Goal: Task Accomplishment & Management: Manage account settings

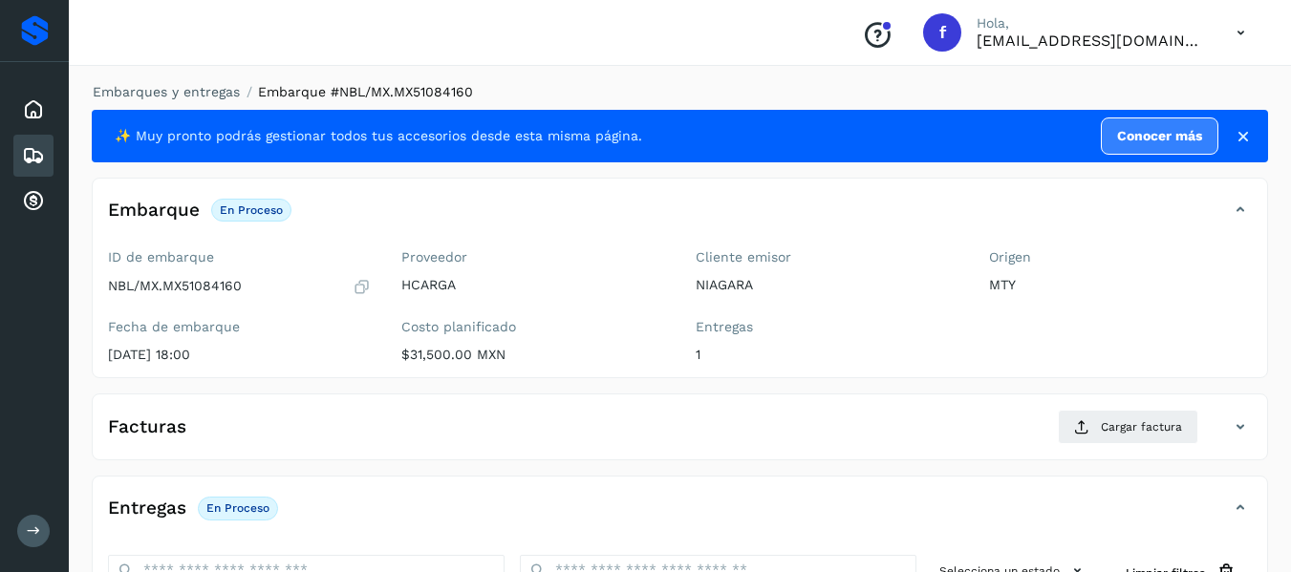
scroll to position [96, 0]
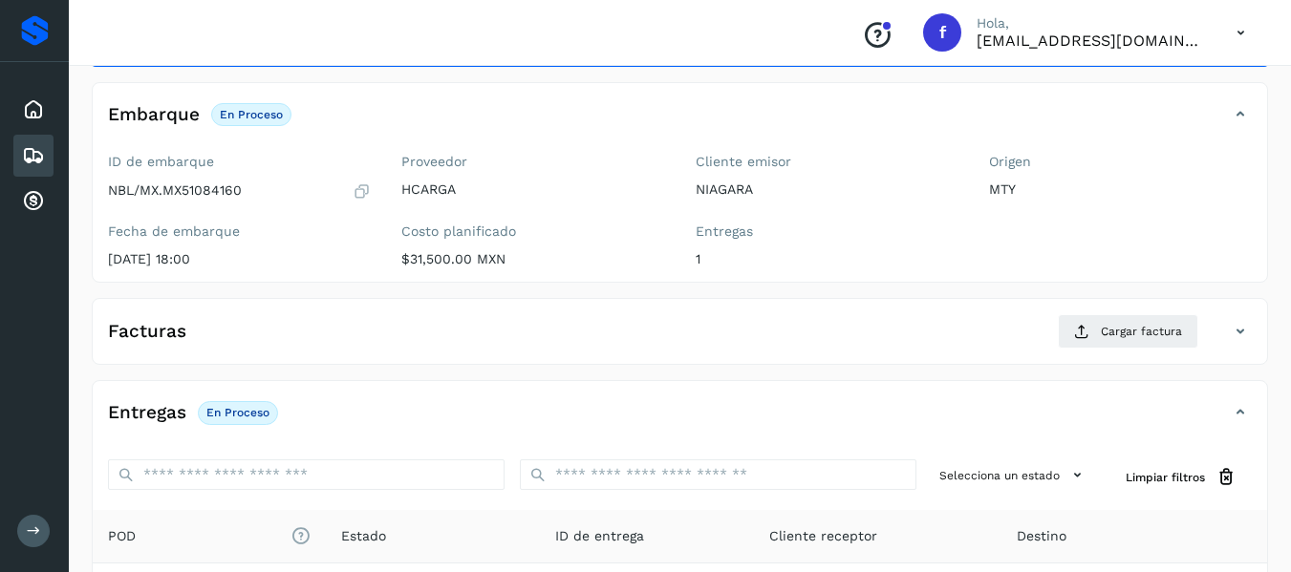
click at [375, 206] on div "ID de embarque NBL/MX.MX51084160 Fecha de embarque [DATE] 18:00" at bounding box center [239, 214] width 293 height 136
drag, startPoint x: 168, startPoint y: 190, endPoint x: 240, endPoint y: 188, distance: 71.7
click at [240, 188] on p "NBL/MX.MX51084160" at bounding box center [175, 190] width 134 height 16
copy p "MX51084160"
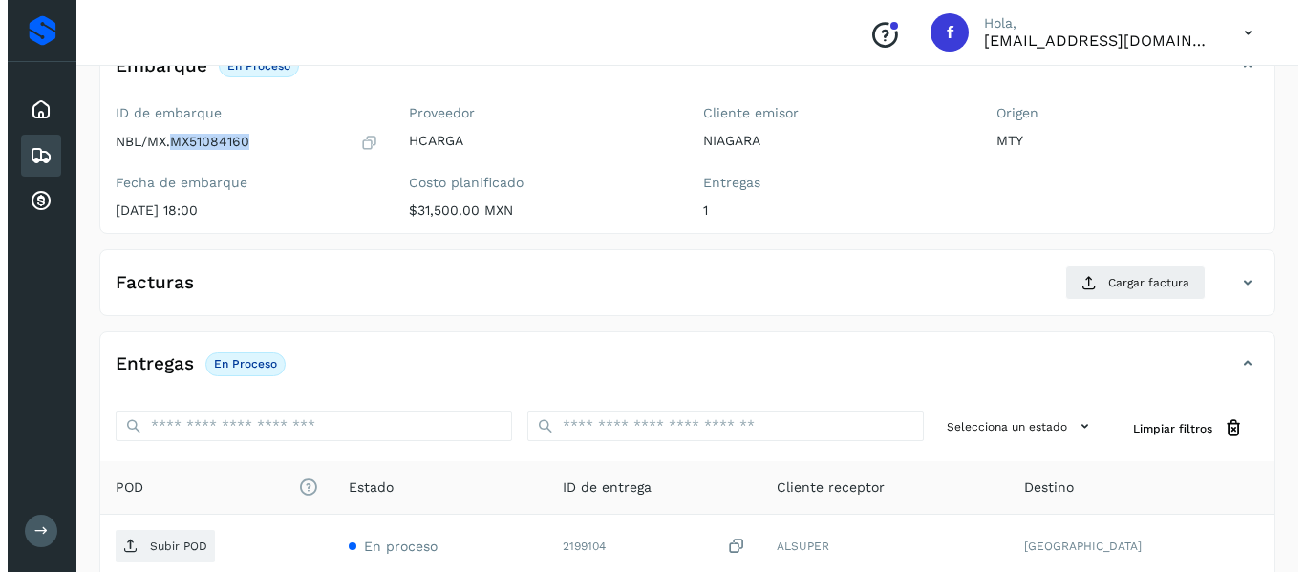
scroll to position [191, 0]
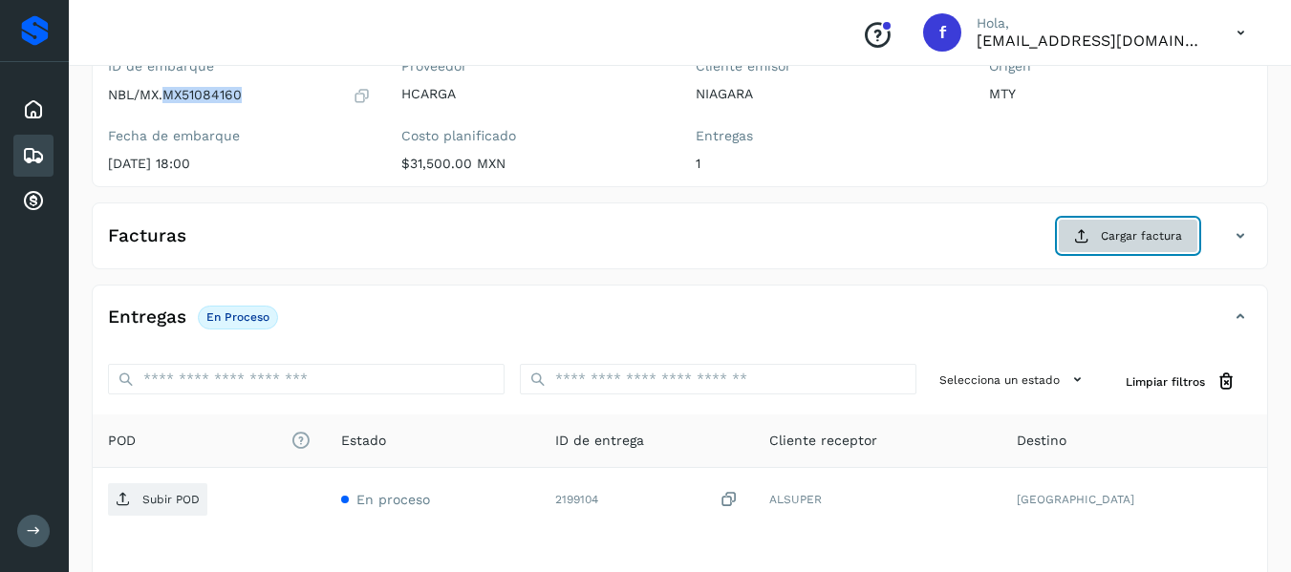
click at [1099, 249] on button "Cargar factura" at bounding box center [1128, 236] width 140 height 34
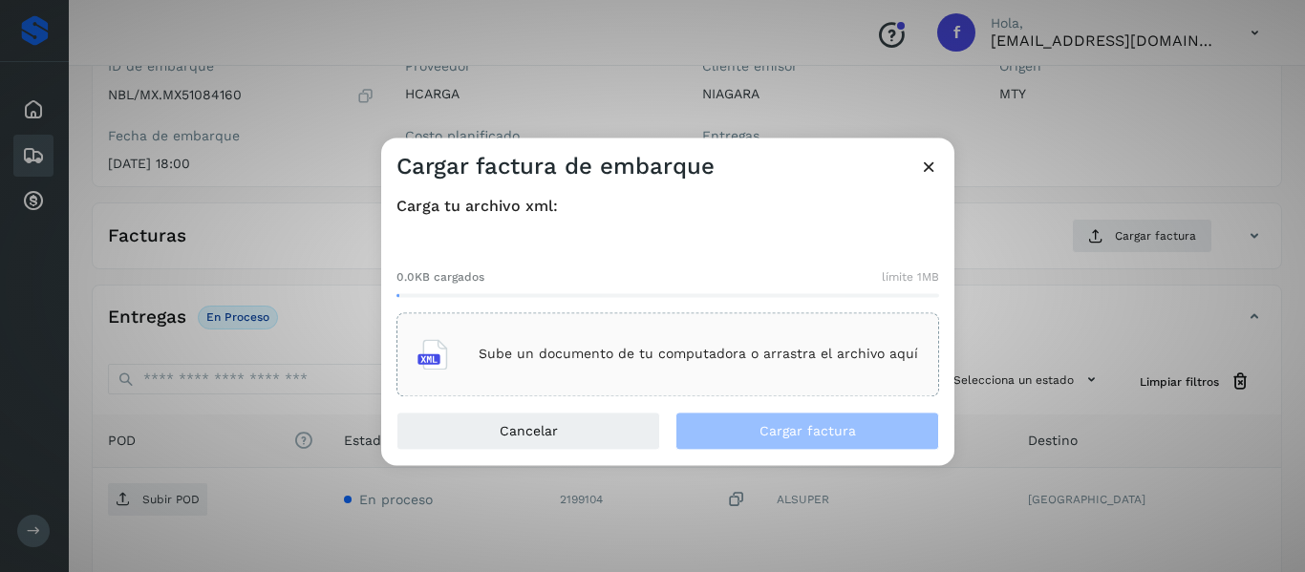
click at [422, 367] on icon at bounding box center [432, 354] width 31 height 31
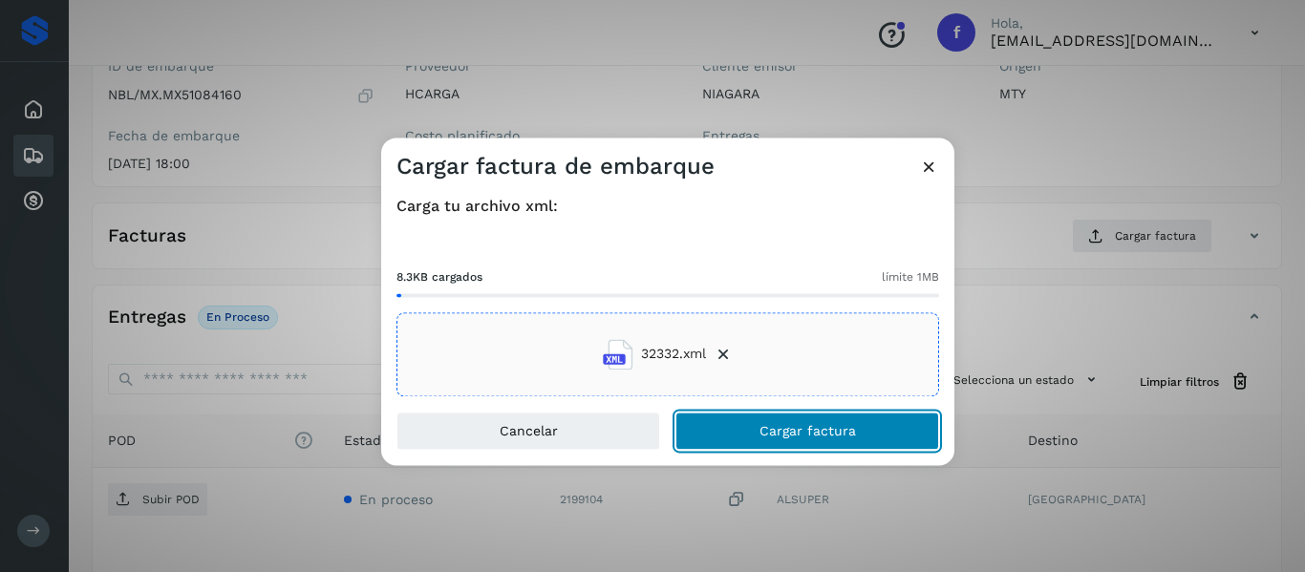
click at [780, 445] on button "Cargar factura" at bounding box center [807, 431] width 264 height 38
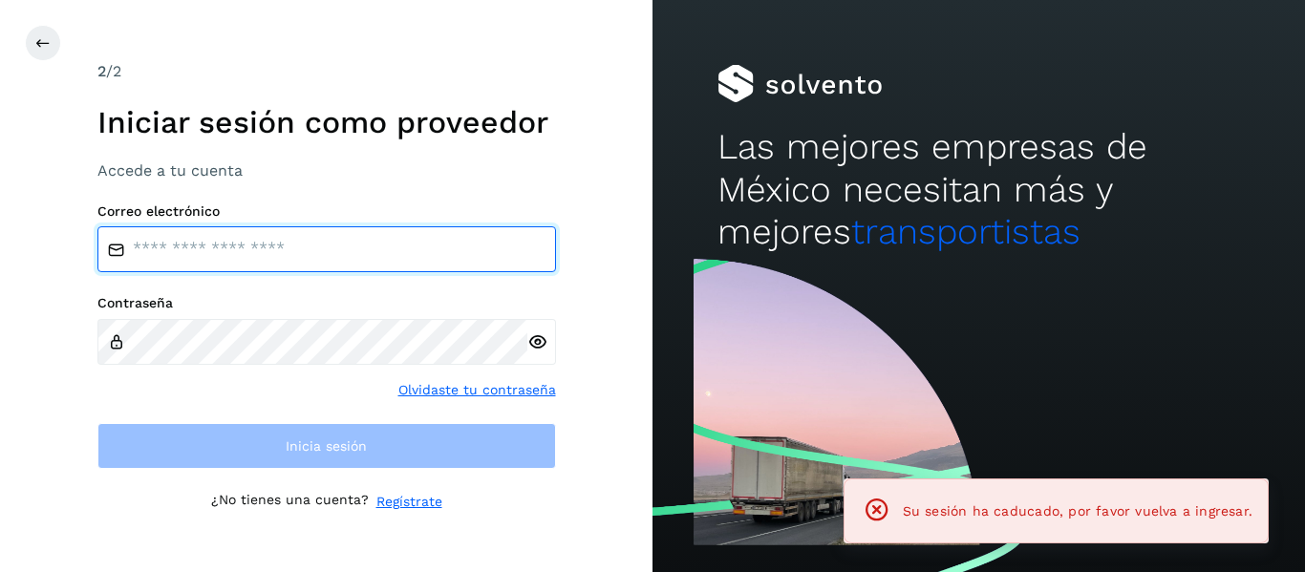
type input "**********"
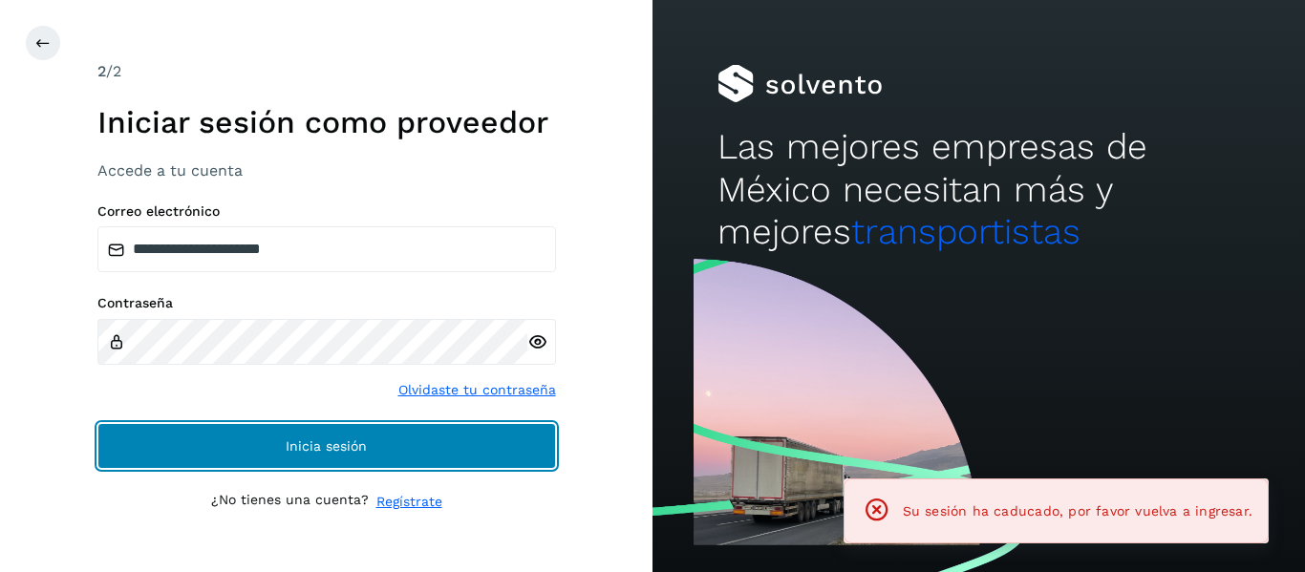
click at [356, 439] on span "Inicia sesión" at bounding box center [326, 445] width 81 height 13
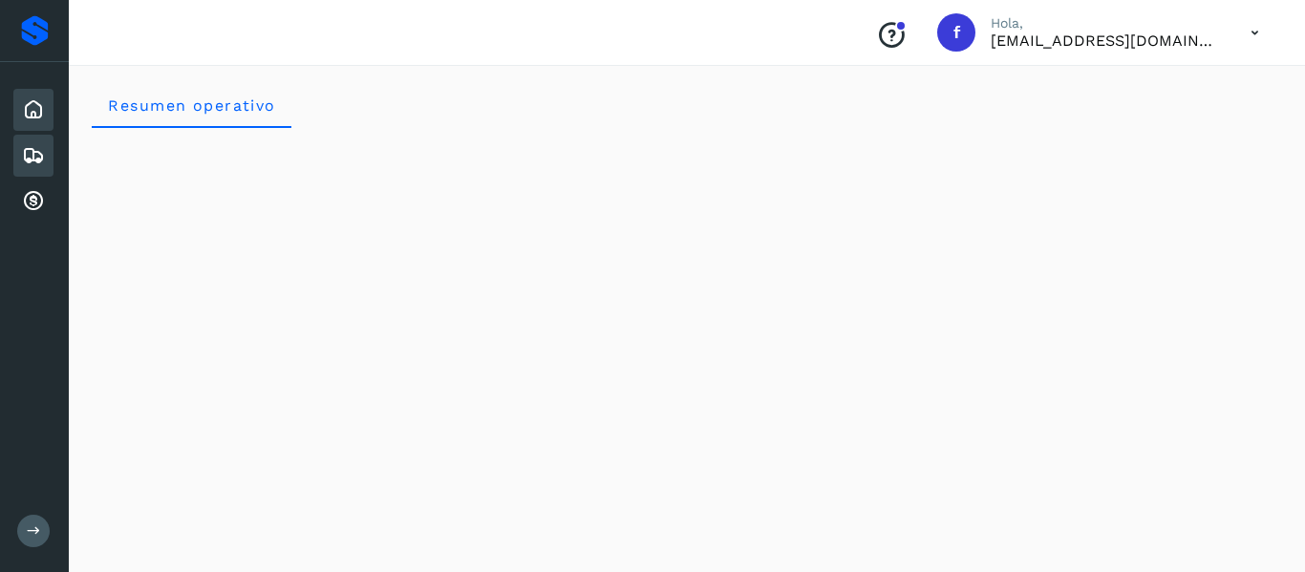
click at [50, 149] on div "Embarques" at bounding box center [33, 156] width 40 height 42
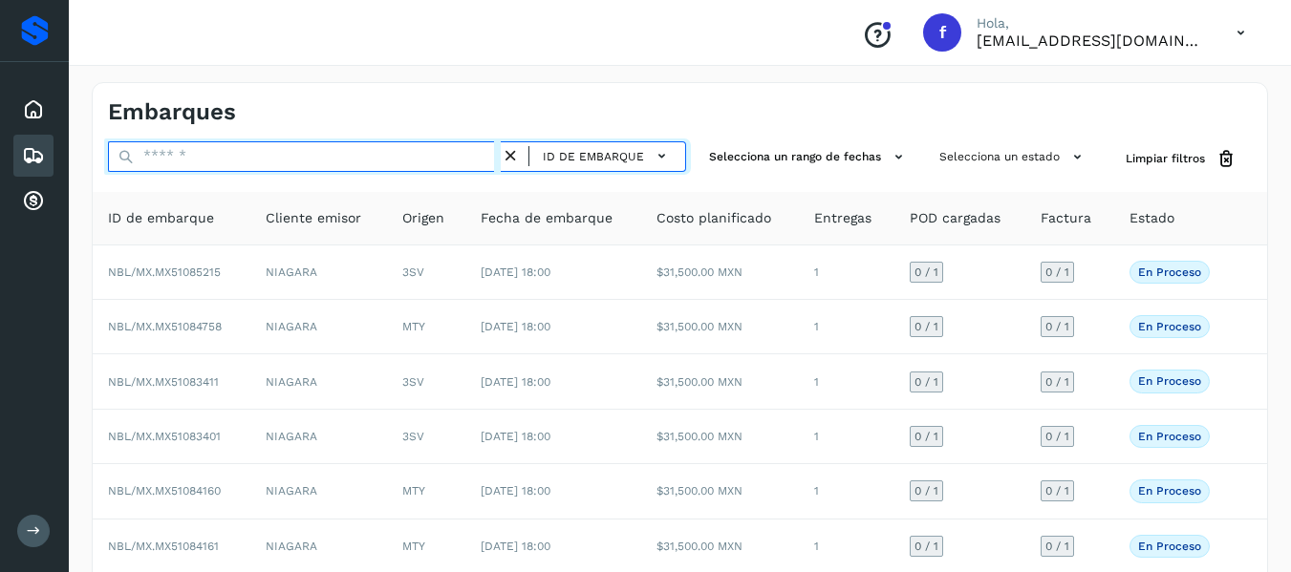
click at [164, 155] on input "text" at bounding box center [304, 156] width 393 height 31
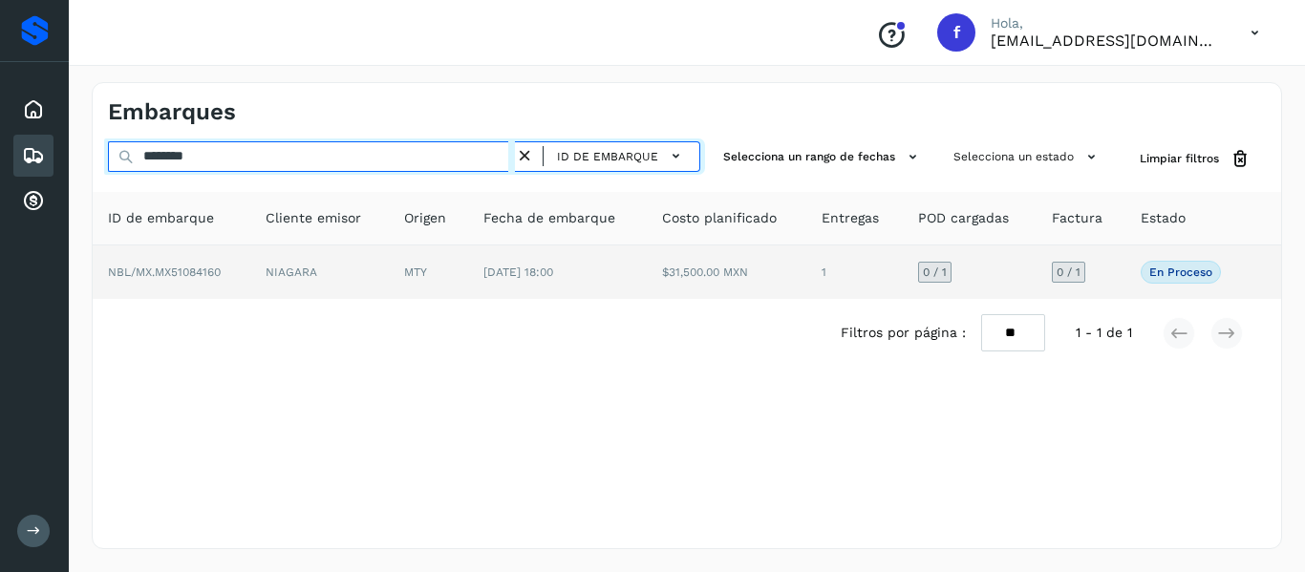
type input "********"
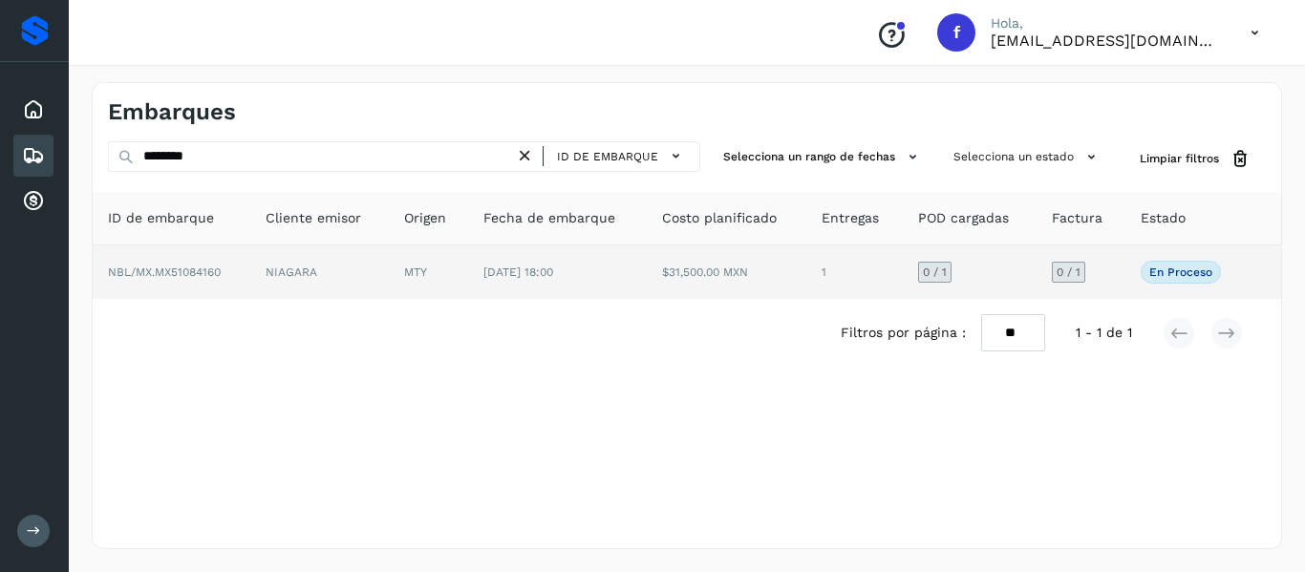
click at [349, 261] on td "NIAGARA" at bounding box center [319, 272] width 139 height 53
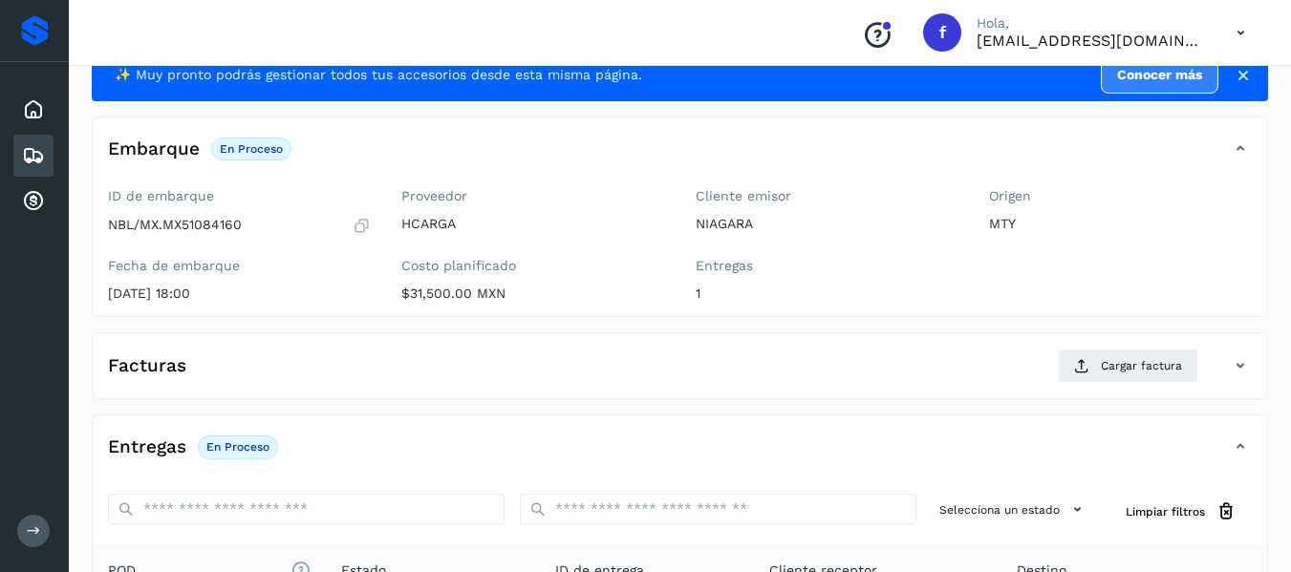
scroll to position [96, 0]
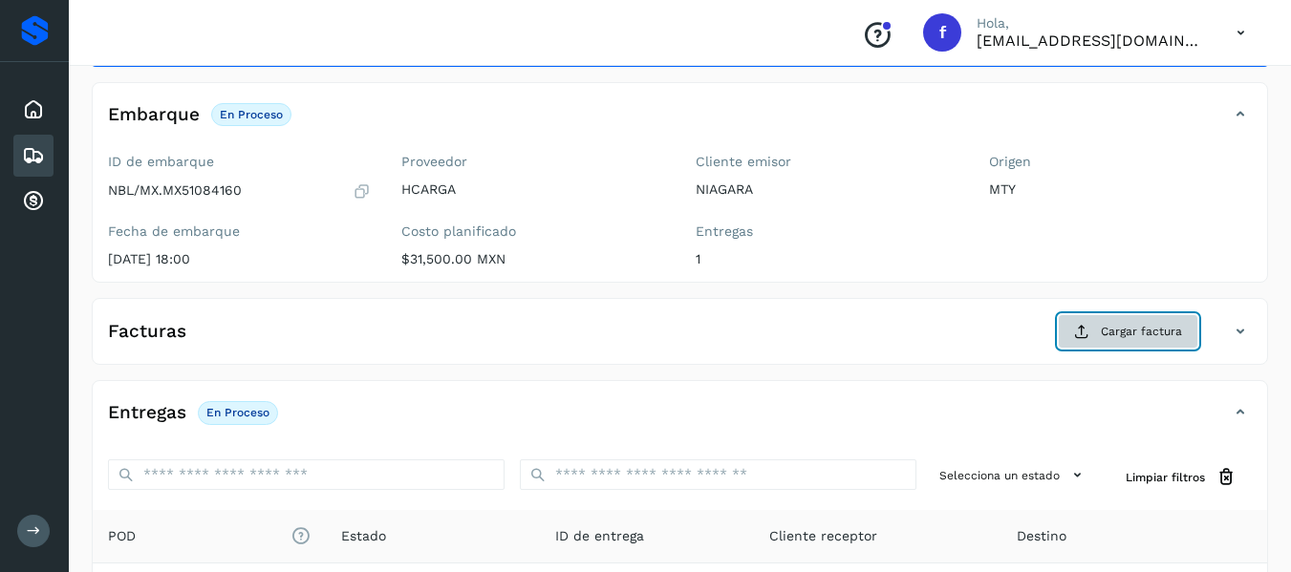
click at [1171, 338] on span "Cargar factura" at bounding box center [1141, 331] width 81 height 17
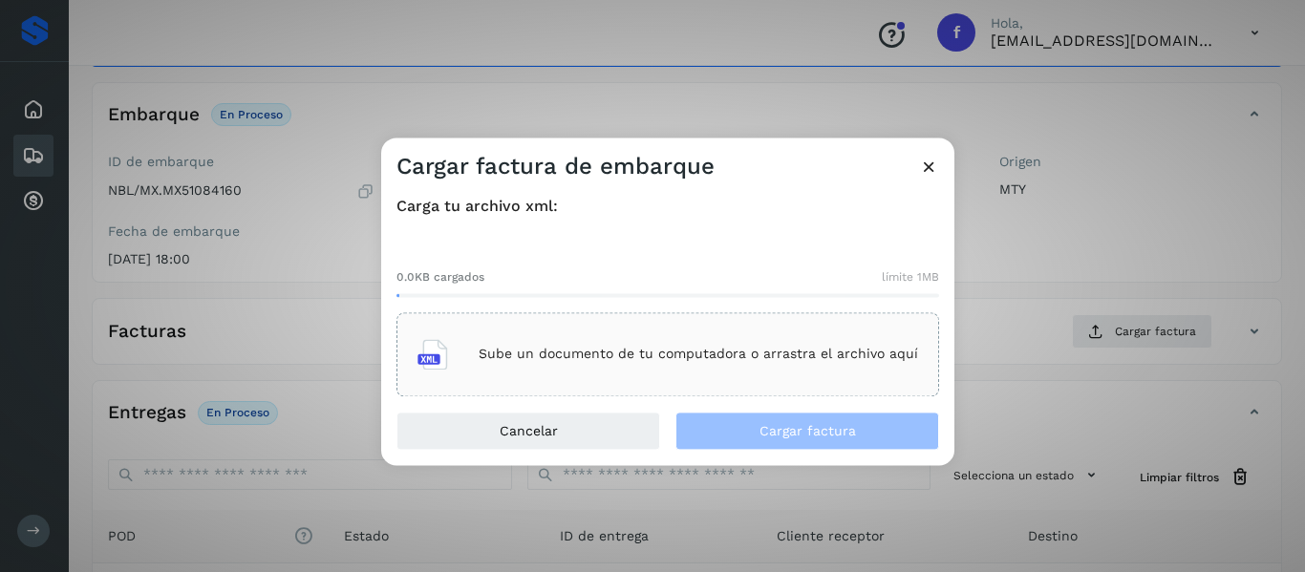
click at [430, 363] on icon at bounding box center [432, 354] width 31 height 31
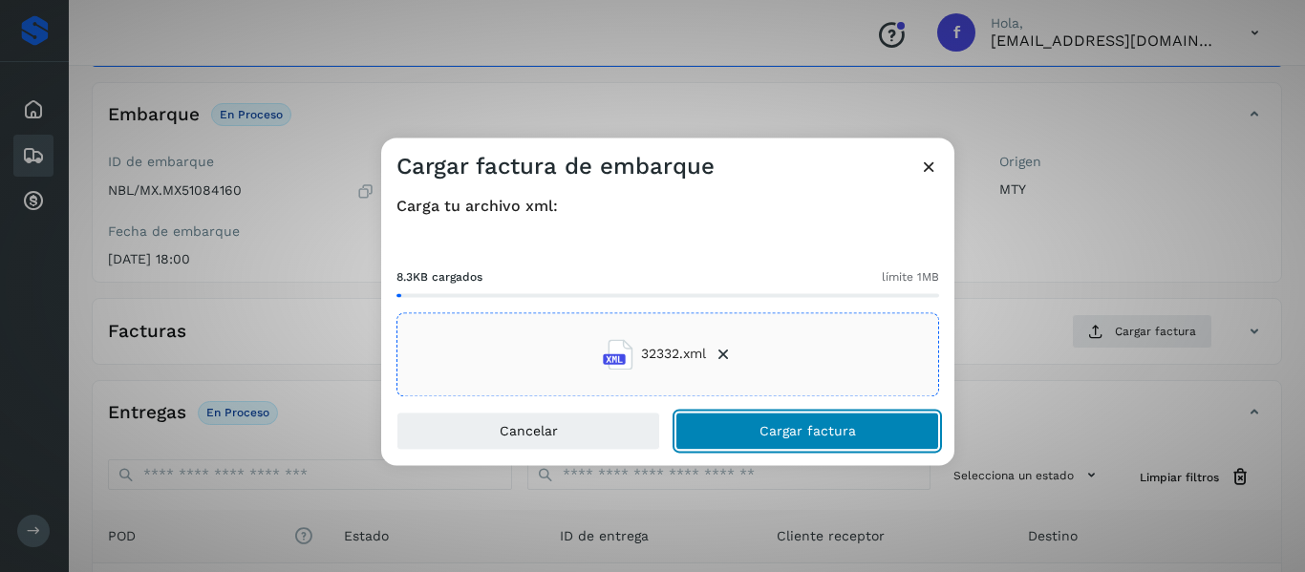
click at [811, 442] on button "Cargar factura" at bounding box center [807, 431] width 264 height 38
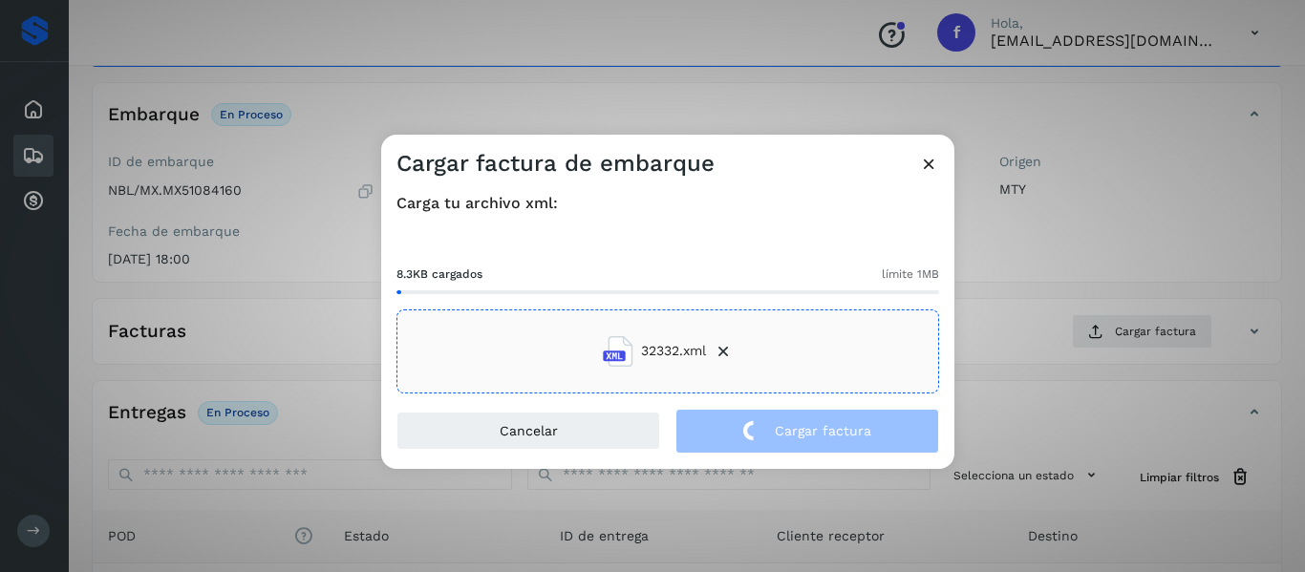
click at [784, 239] on div "8.3KB cargados límite 1MB 32332.xml" at bounding box center [667, 314] width 543 height 159
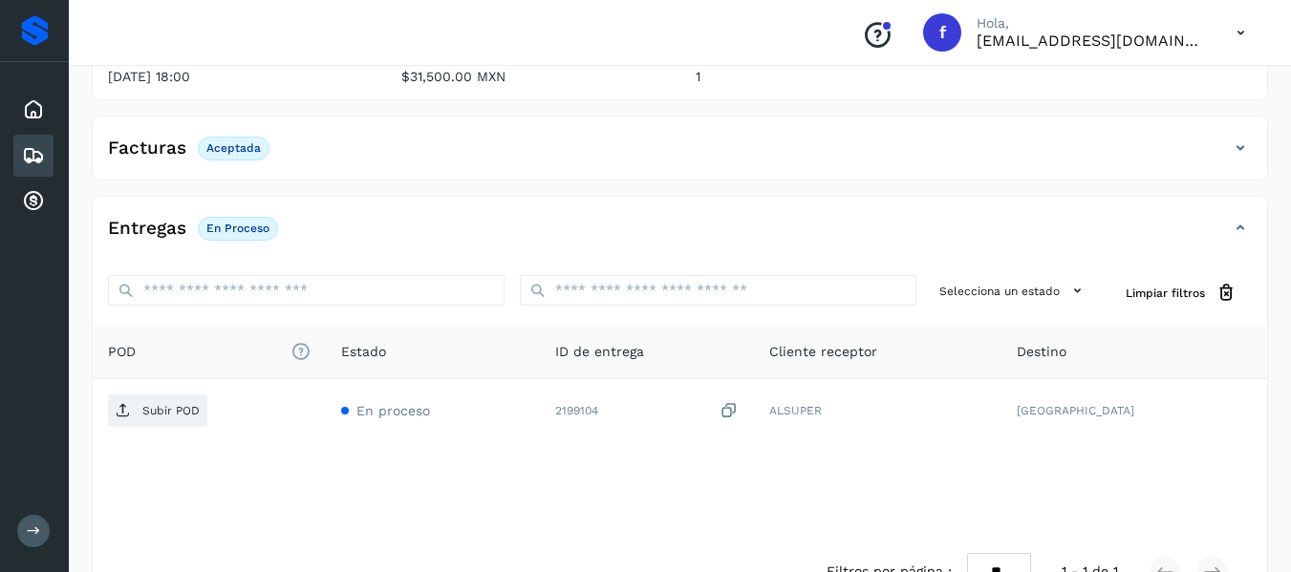
scroll to position [287, 0]
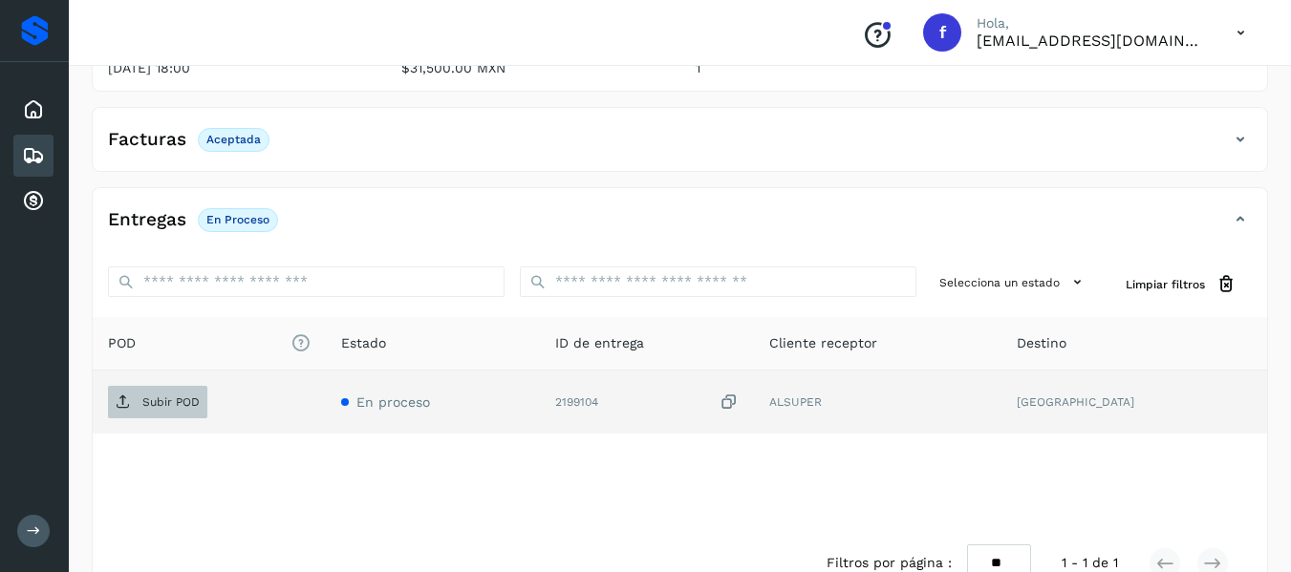
click at [156, 406] on p "Subir POD" at bounding box center [170, 401] width 57 height 13
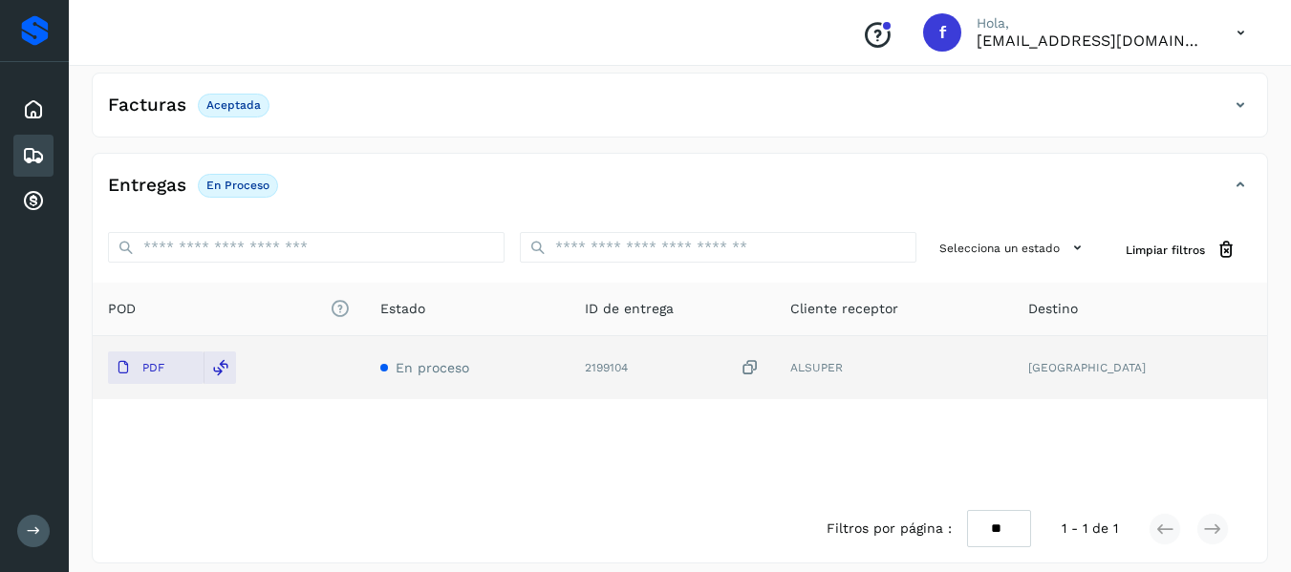
scroll to position [335, 0]
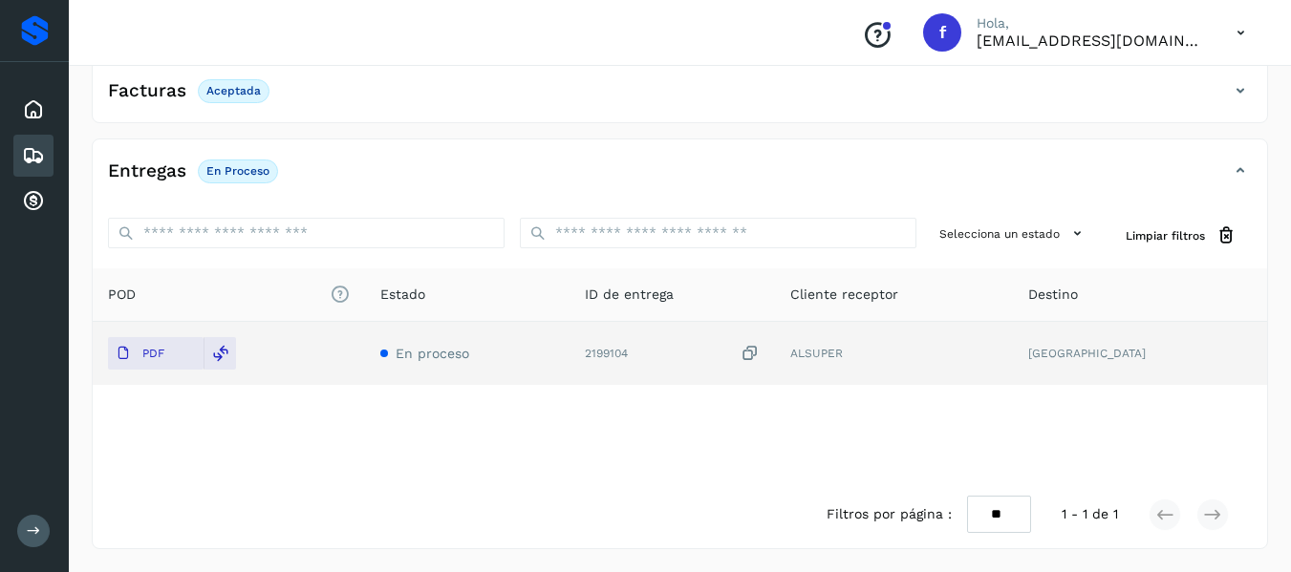
click at [32, 151] on icon at bounding box center [33, 155] width 23 height 23
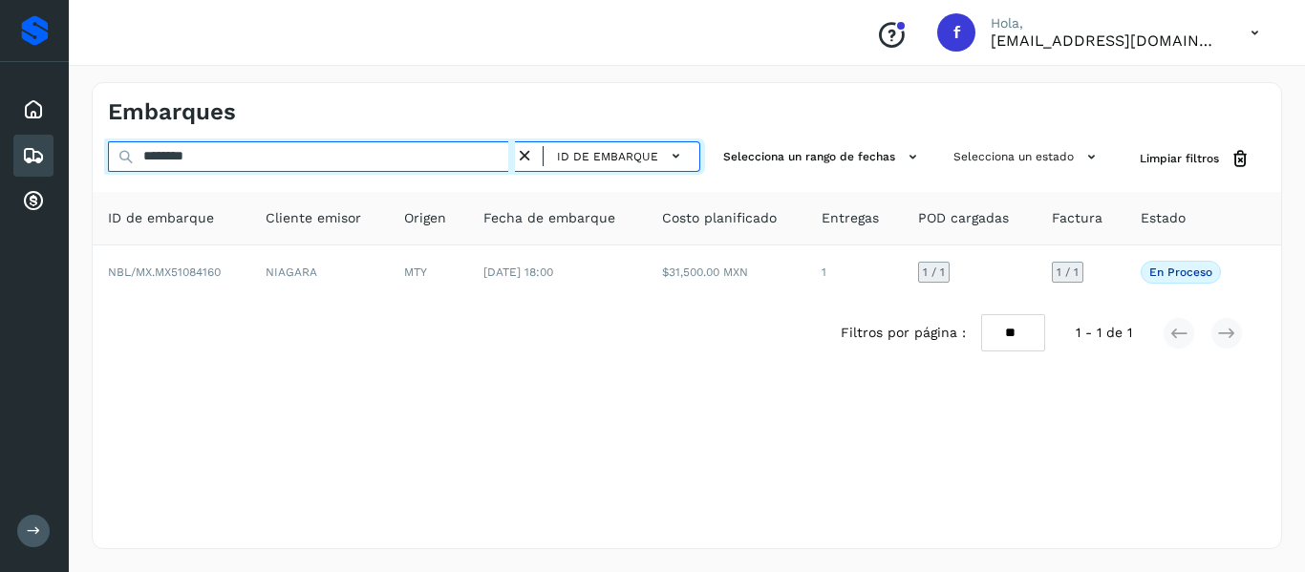
click at [409, 160] on input "********" at bounding box center [311, 156] width 407 height 31
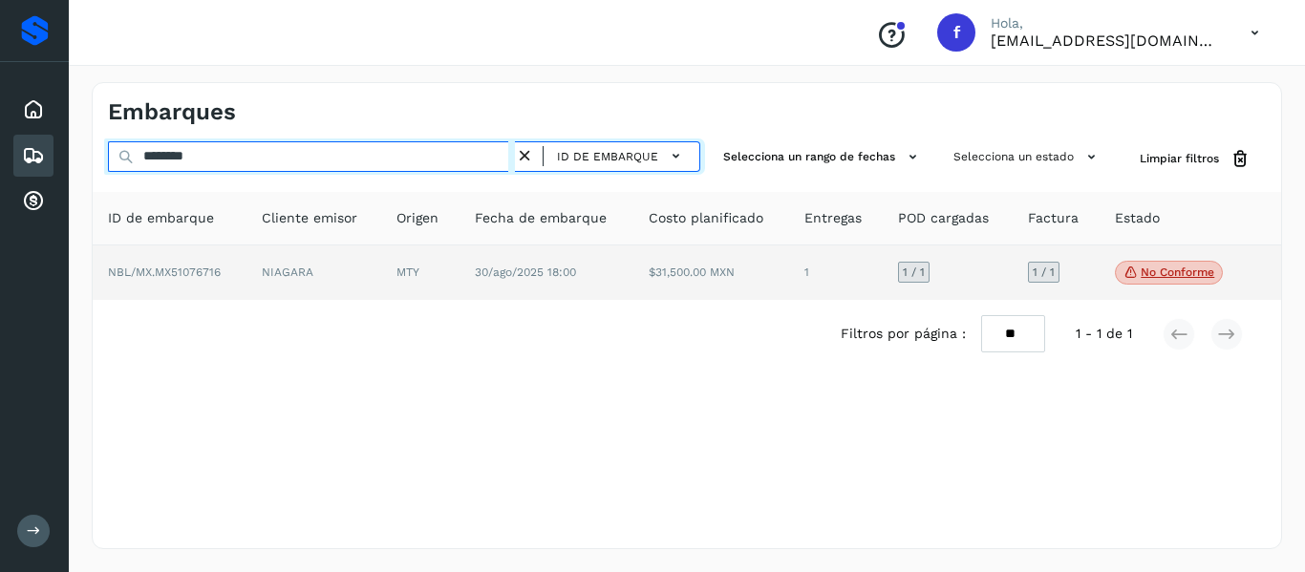
type input "********"
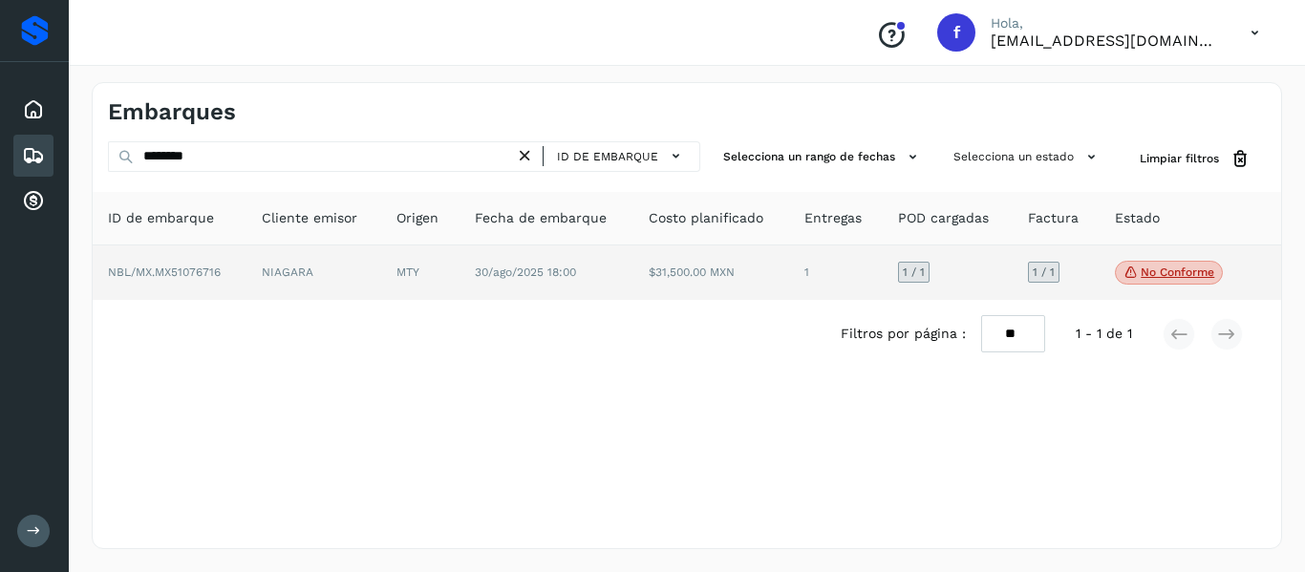
click at [1196, 270] on p "No conforme" at bounding box center [1178, 272] width 74 height 13
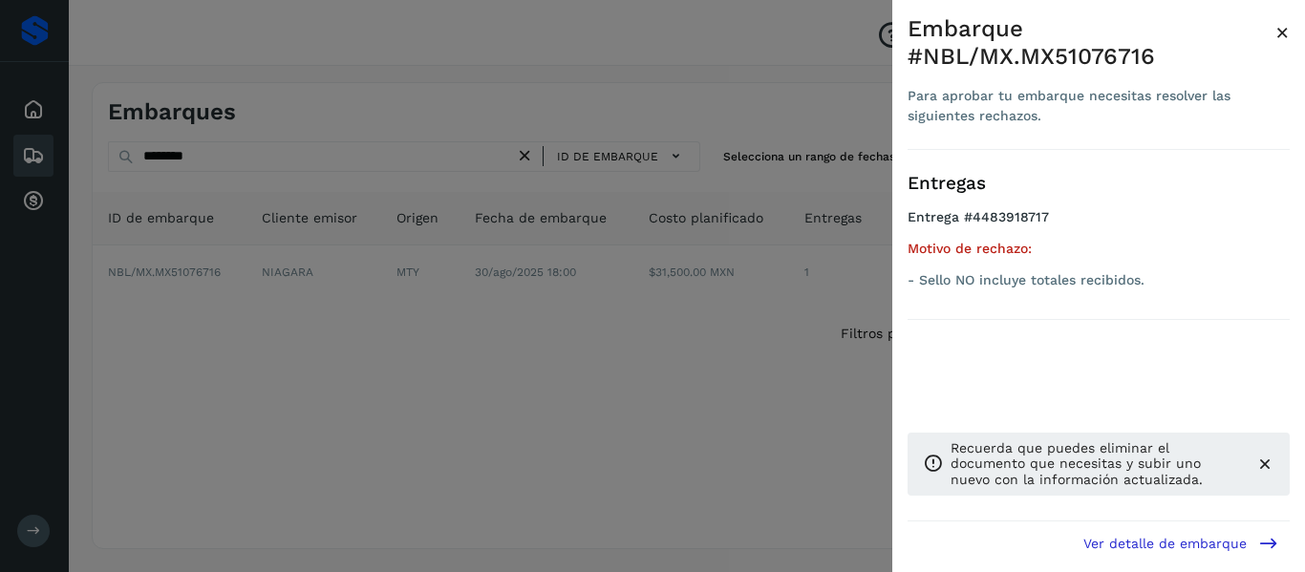
click at [823, 310] on div at bounding box center [652, 286] width 1305 height 572
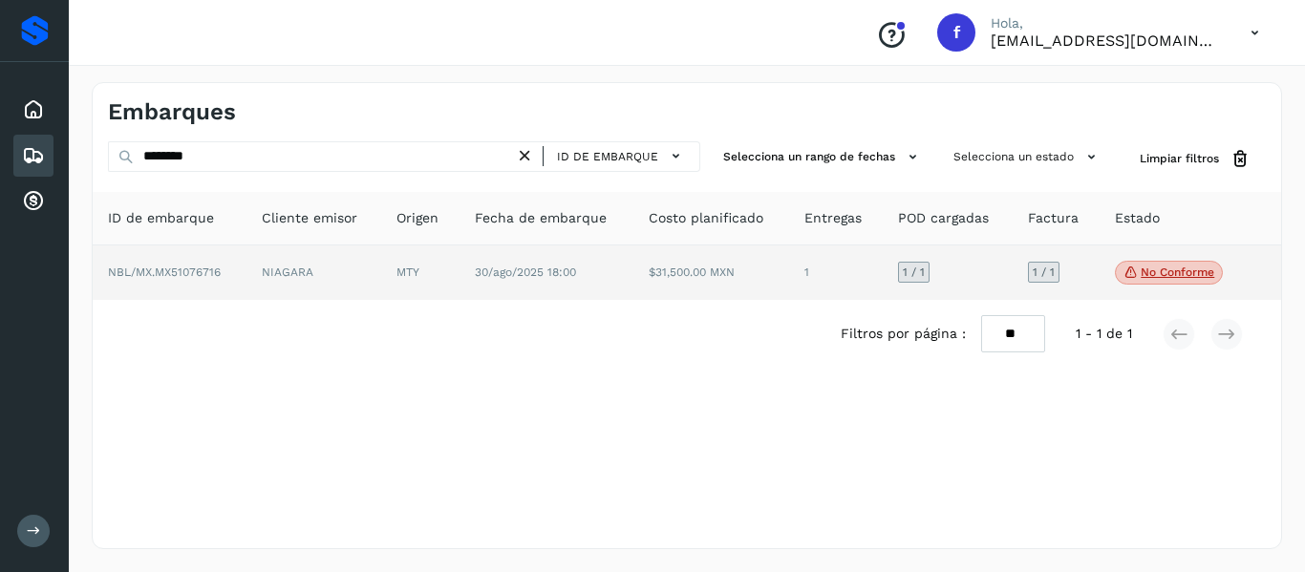
click at [199, 282] on td "NBL/MX.MX51076716" at bounding box center [170, 273] width 154 height 55
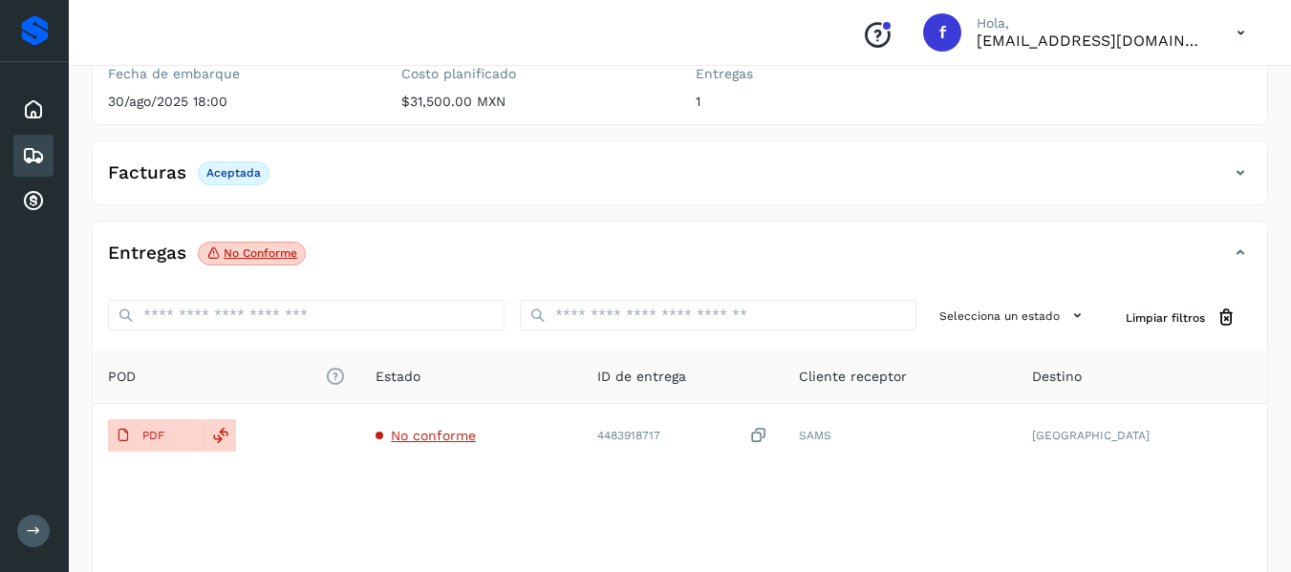
scroll to position [287, 0]
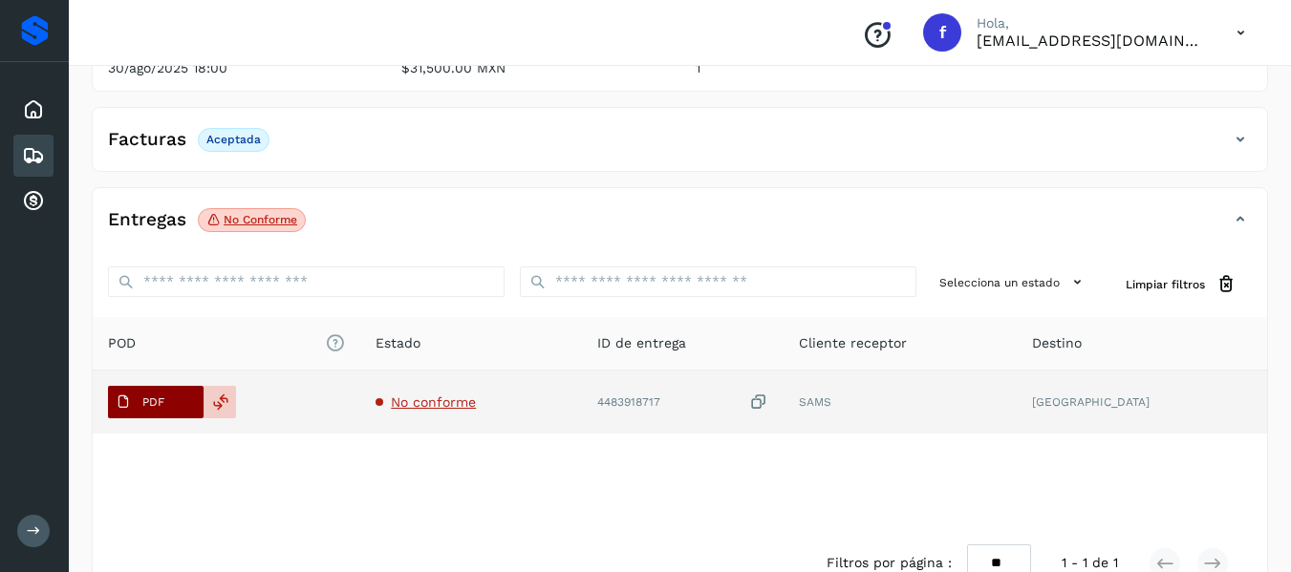
click at [162, 397] on p "PDF" at bounding box center [153, 401] width 22 height 13
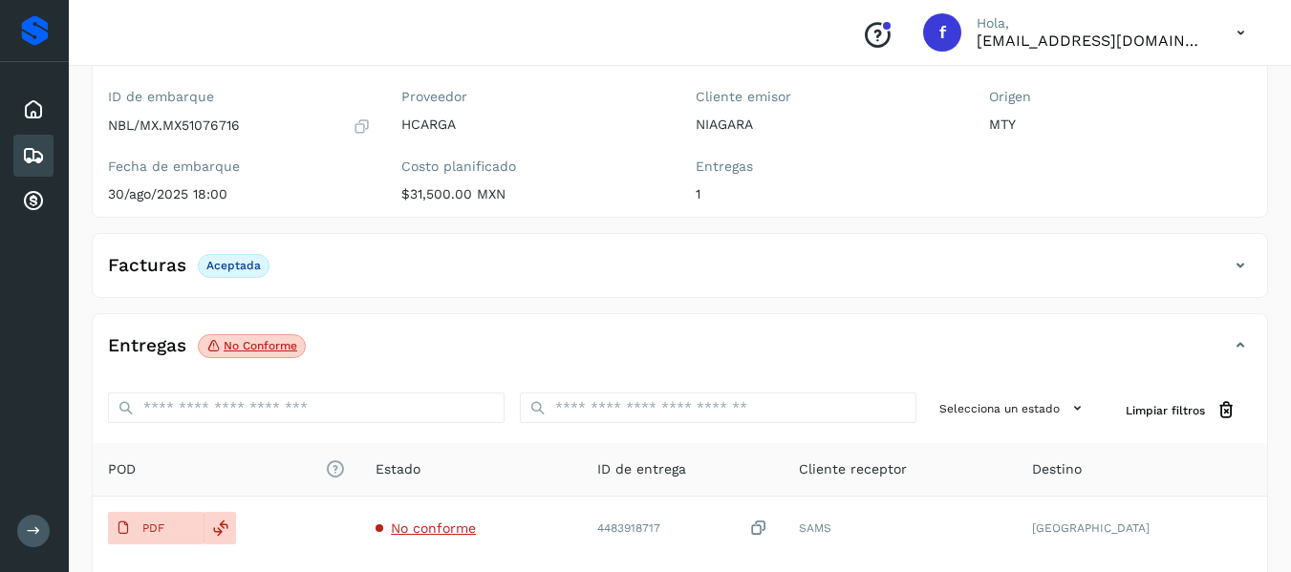
scroll to position [191, 0]
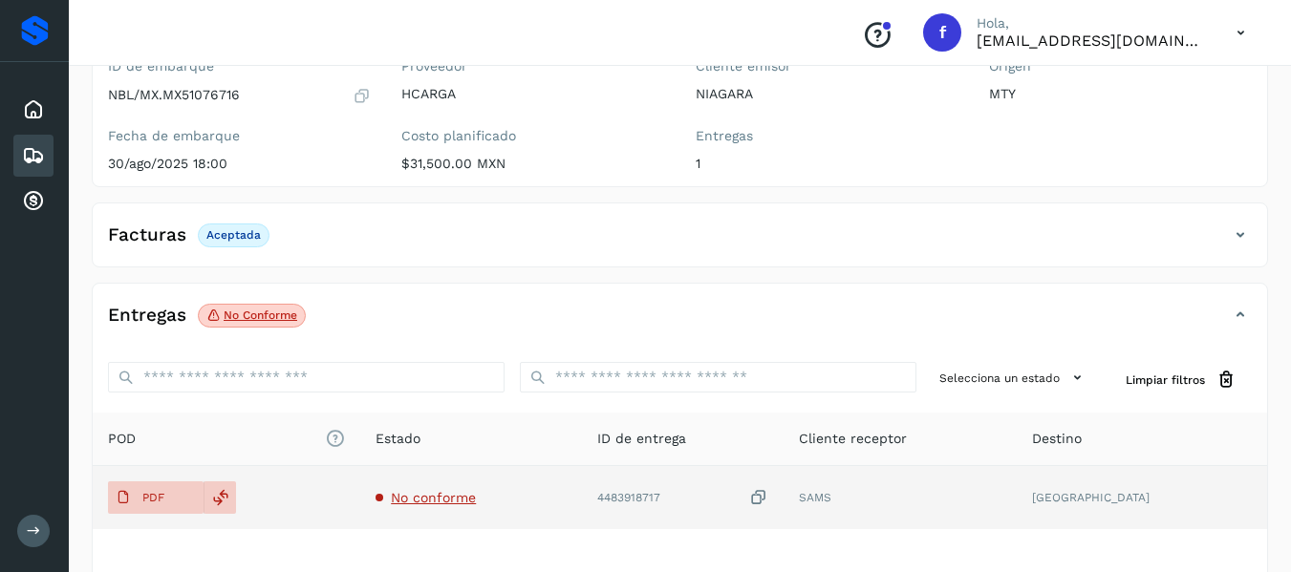
click at [415, 500] on span "No conforme" at bounding box center [433, 497] width 85 height 15
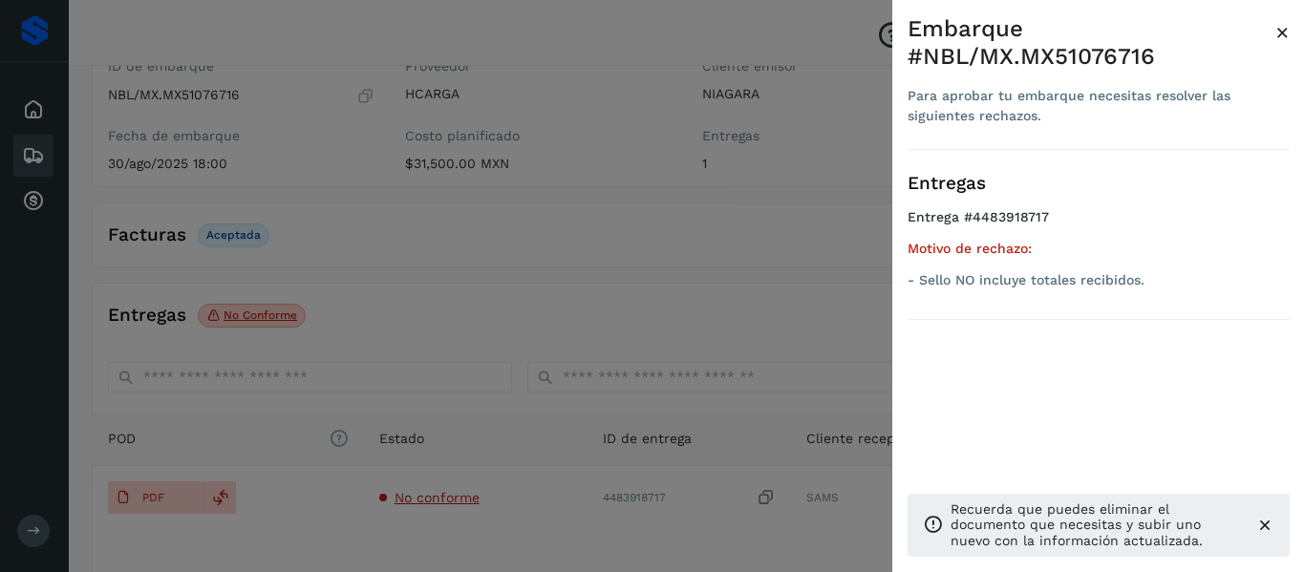
click at [711, 190] on div at bounding box center [652, 286] width 1305 height 572
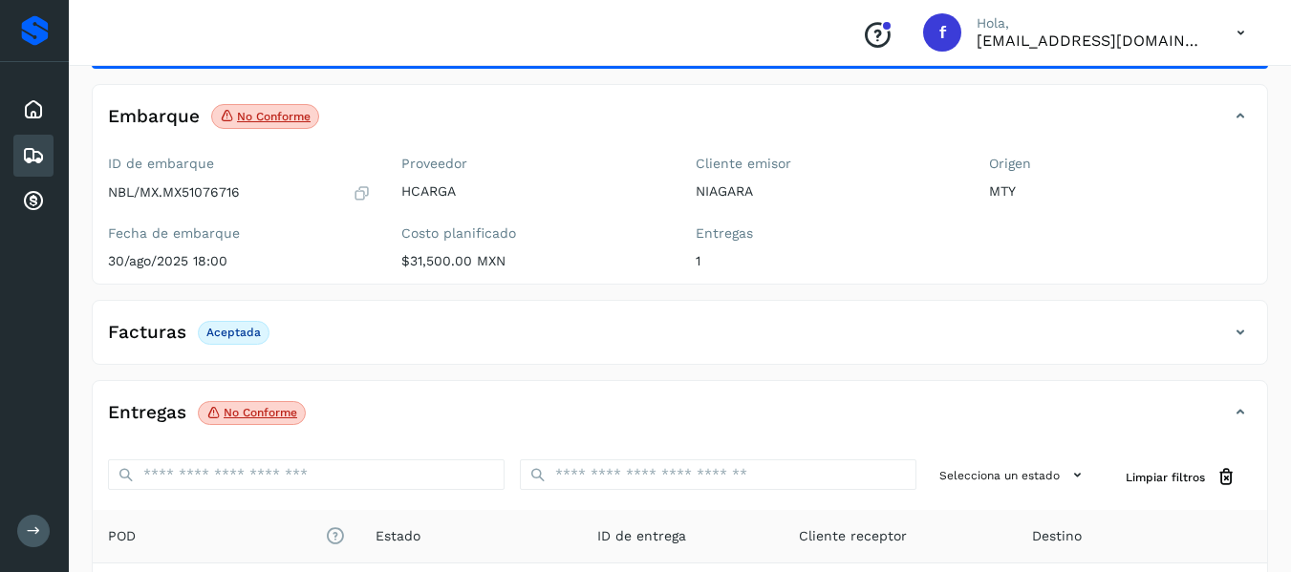
scroll to position [0, 0]
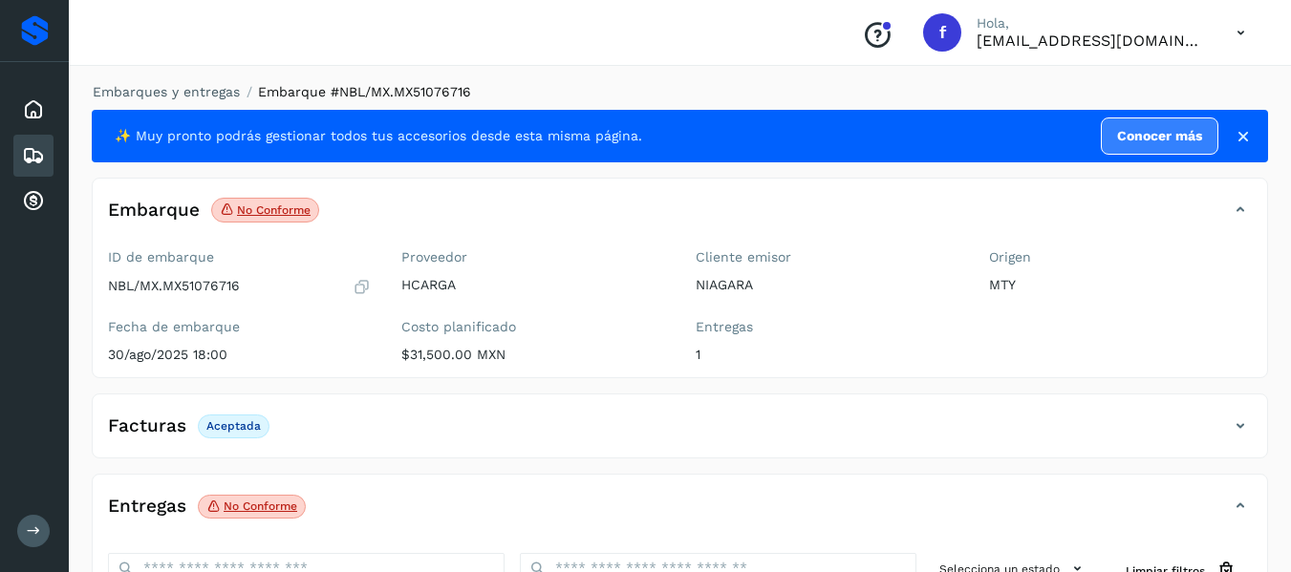
click at [39, 151] on icon at bounding box center [33, 155] width 23 height 23
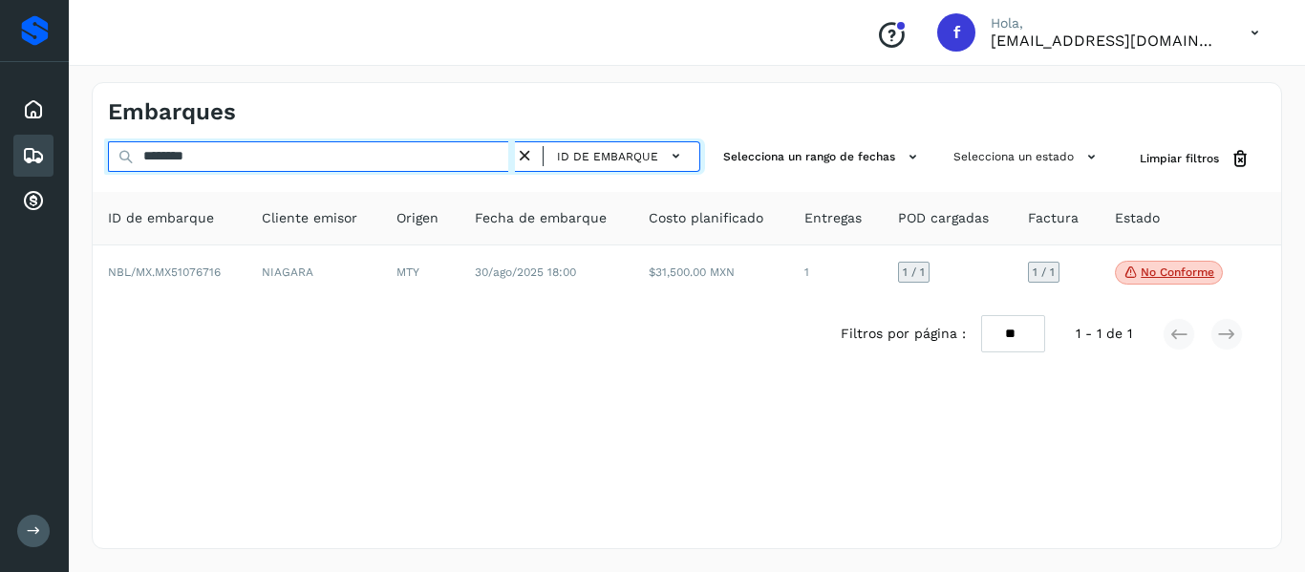
click at [387, 157] on input "********" at bounding box center [311, 156] width 407 height 31
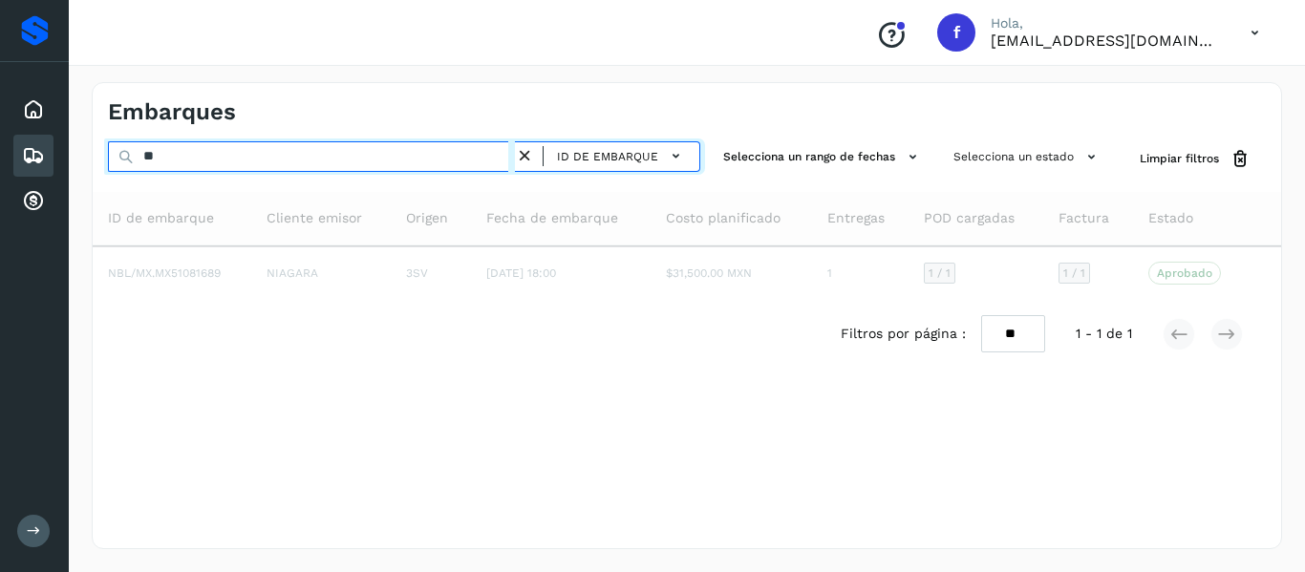
type input "*"
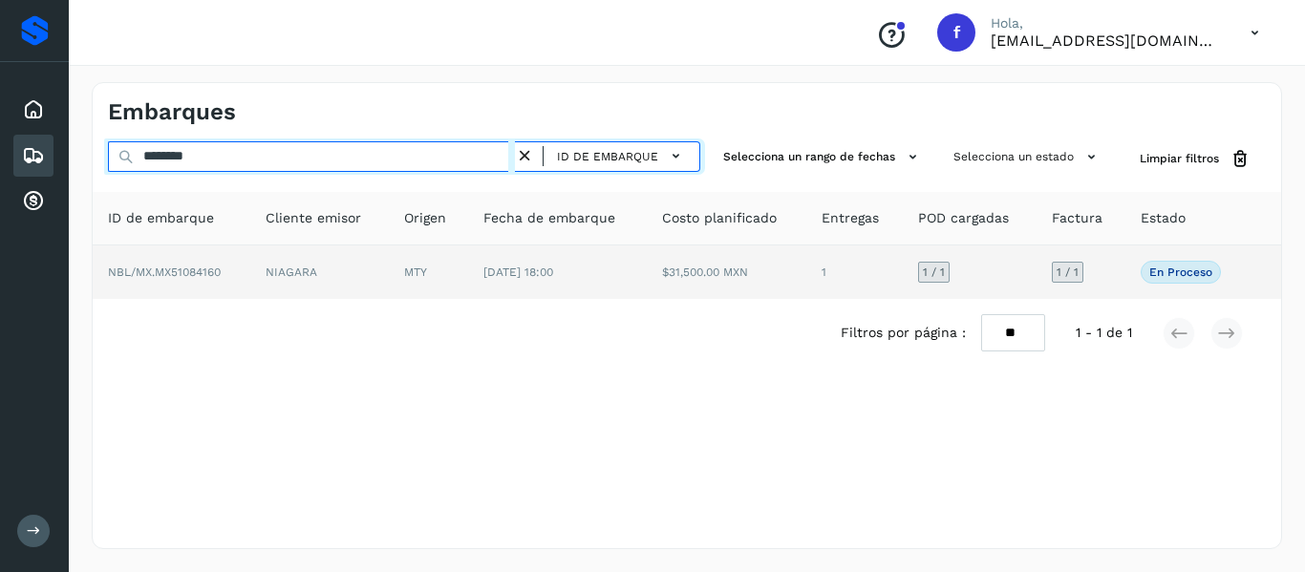
type input "********"
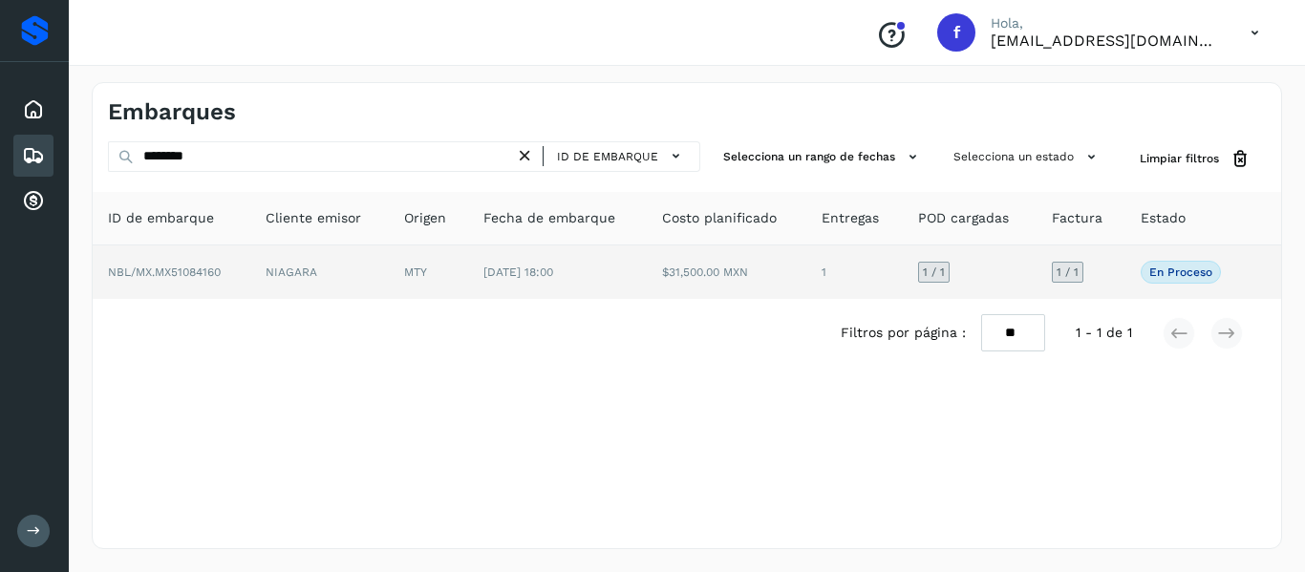
click at [385, 292] on td "NIAGARA" at bounding box center [319, 272] width 139 height 53
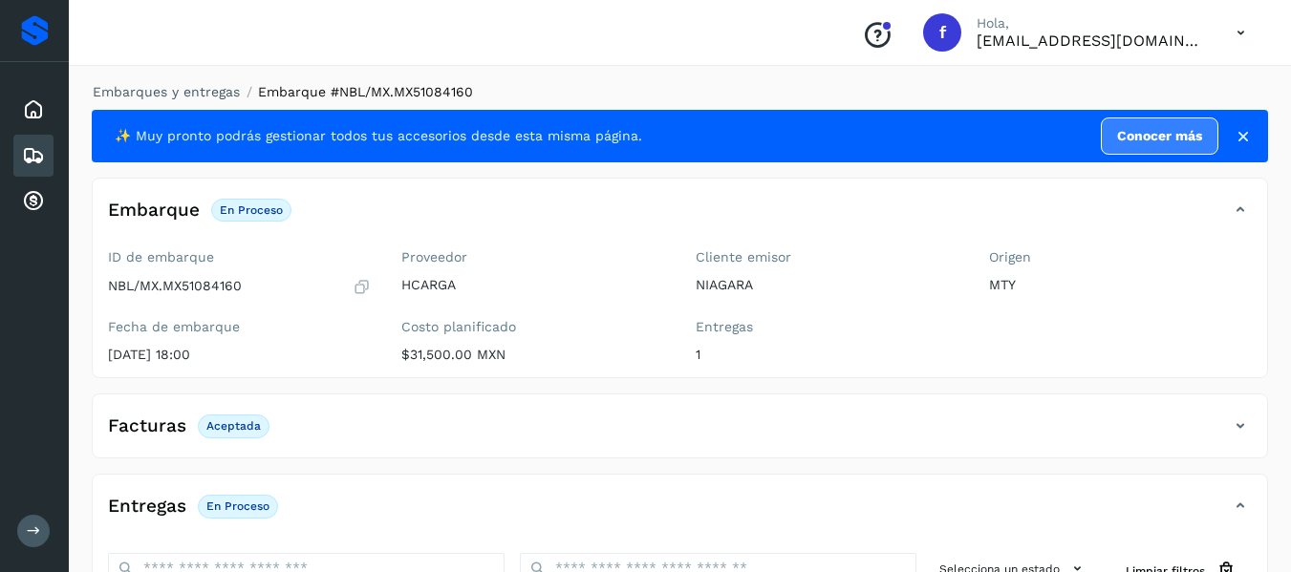
click at [1237, 134] on icon at bounding box center [1242, 136] width 19 height 19
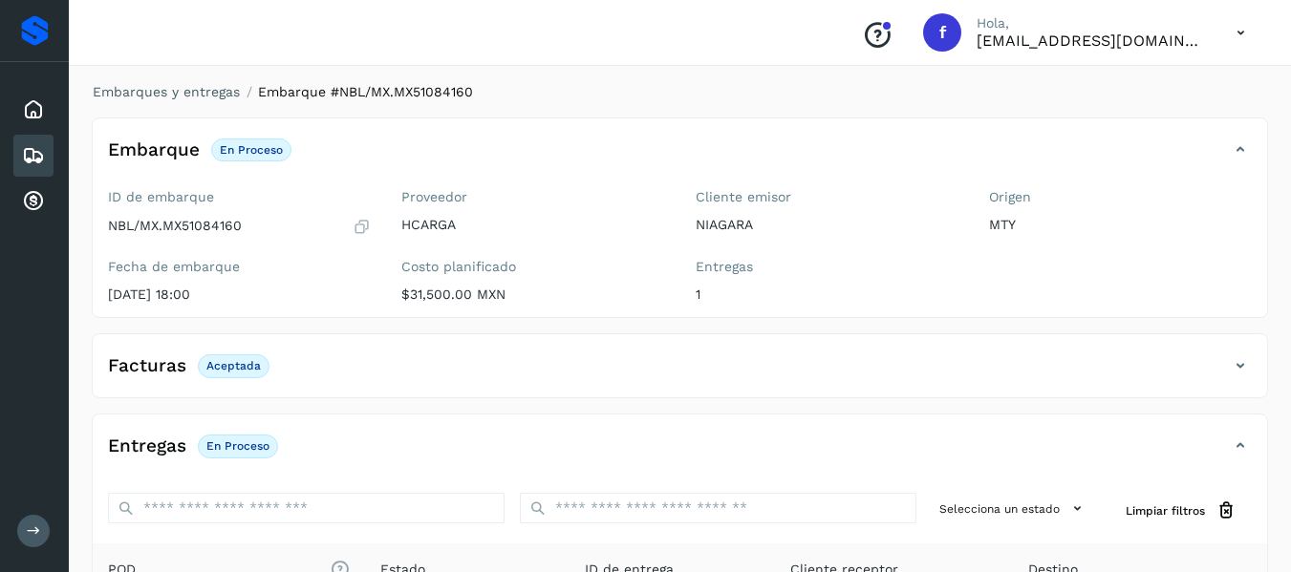
click at [42, 158] on icon at bounding box center [33, 155] width 23 height 23
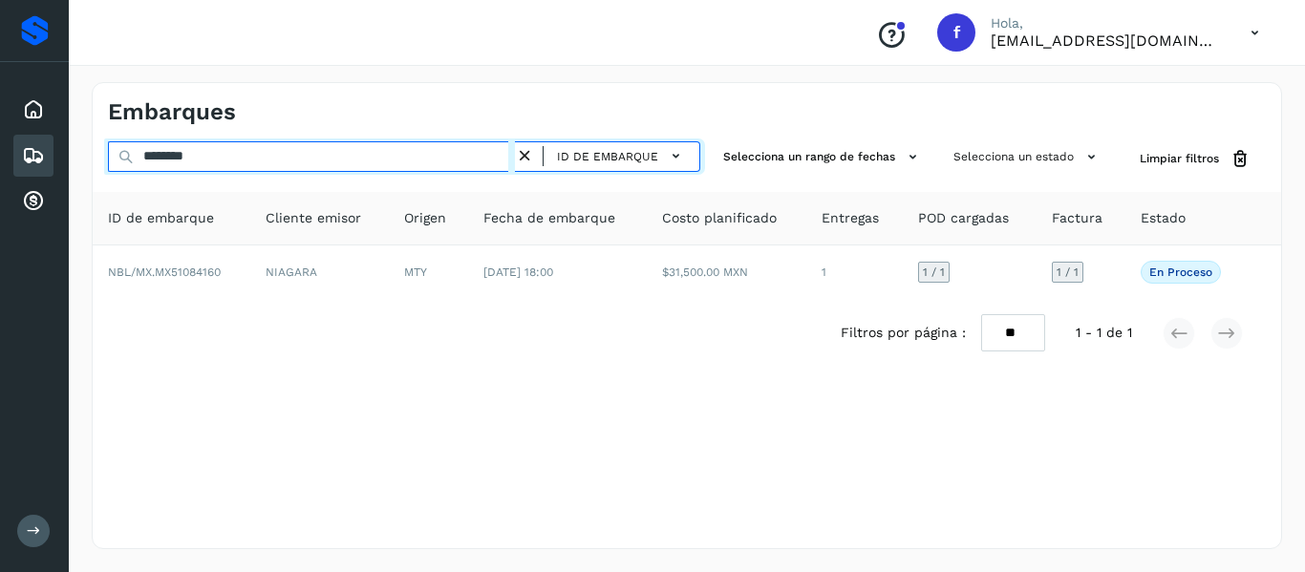
click at [341, 160] on input "********" at bounding box center [311, 156] width 407 height 31
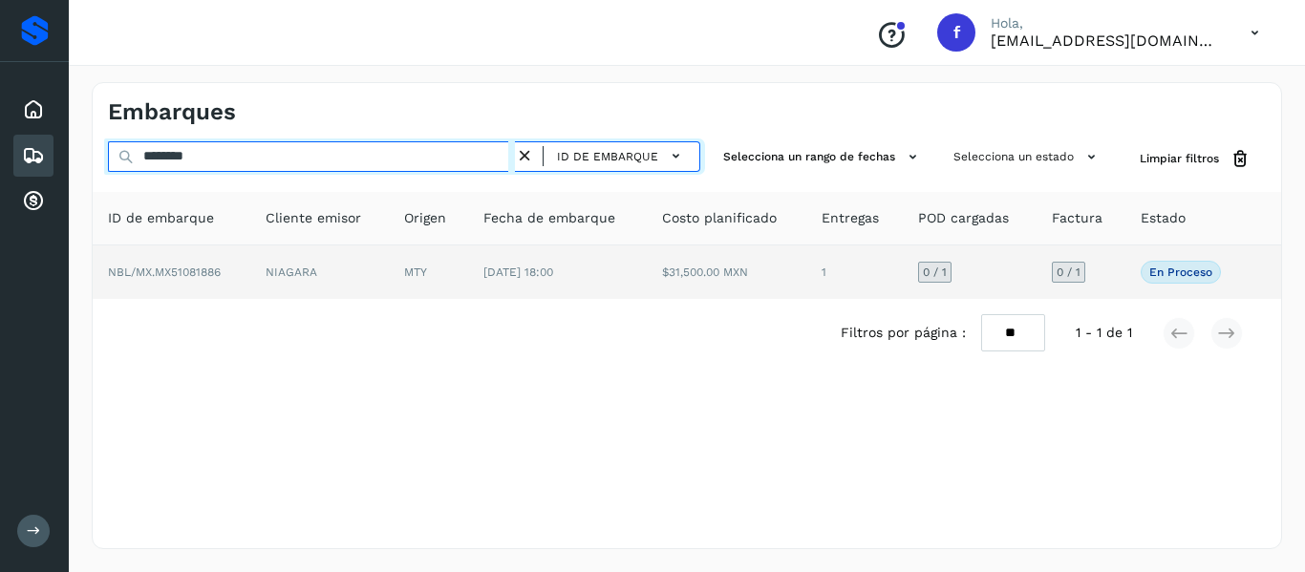
type input "********"
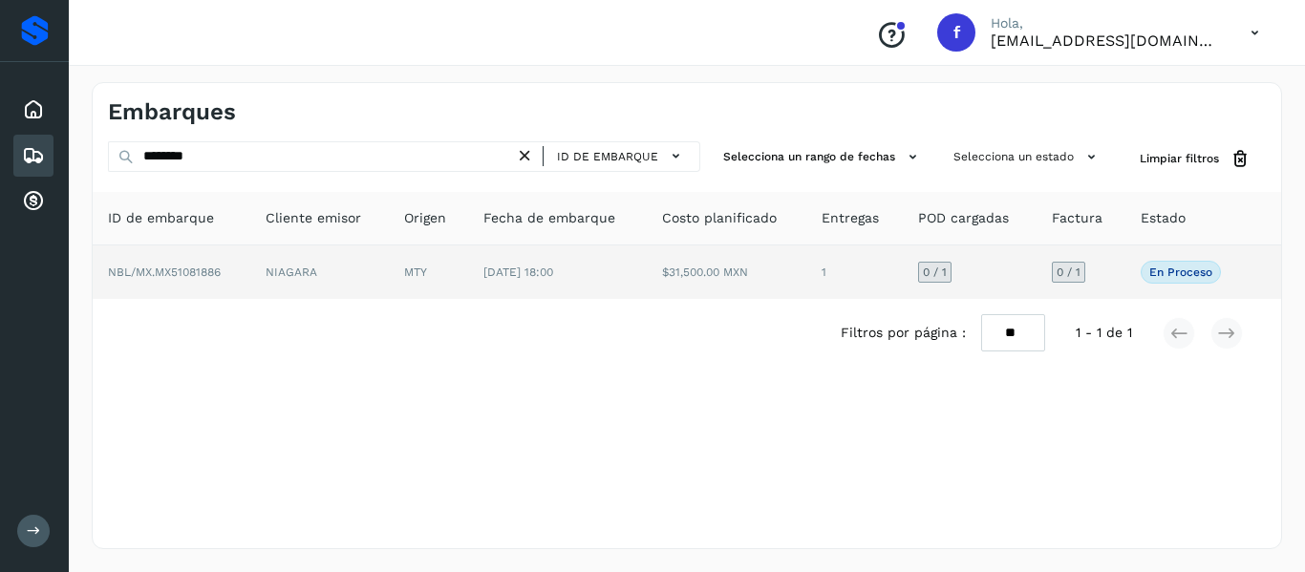
click at [284, 275] on td "NIAGARA" at bounding box center [319, 272] width 139 height 53
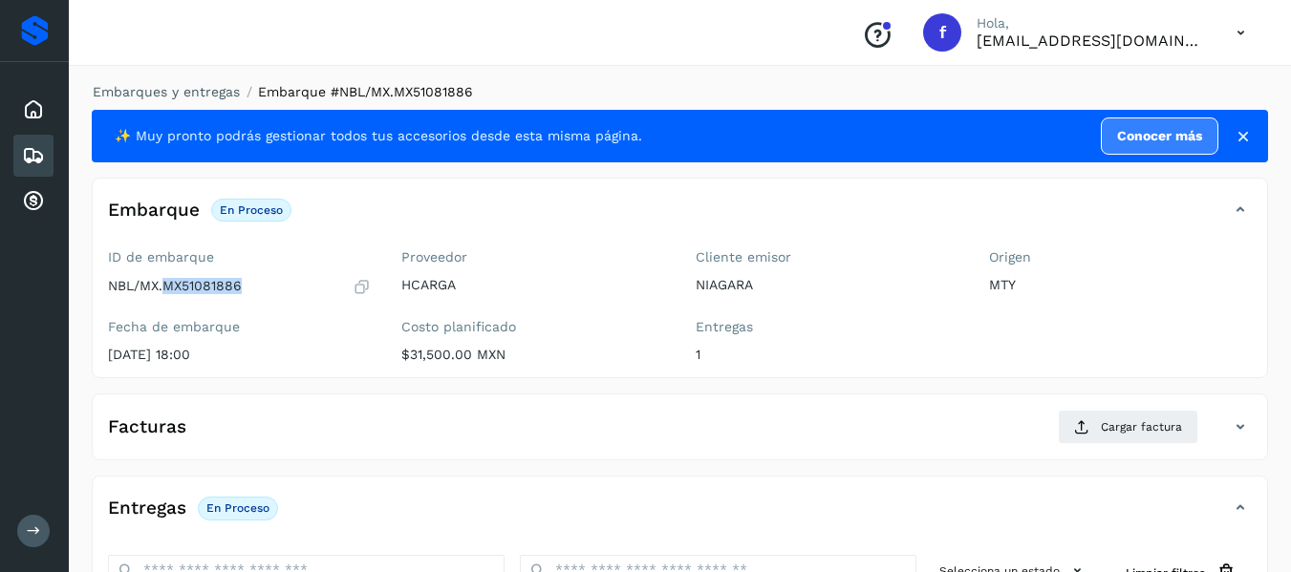
drag, startPoint x: 167, startPoint y: 288, endPoint x: 250, endPoint y: 289, distance: 83.1
click at [250, 289] on div "NBL/MX.MX51081886" at bounding box center [239, 286] width 263 height 19
copy p "MX51081886"
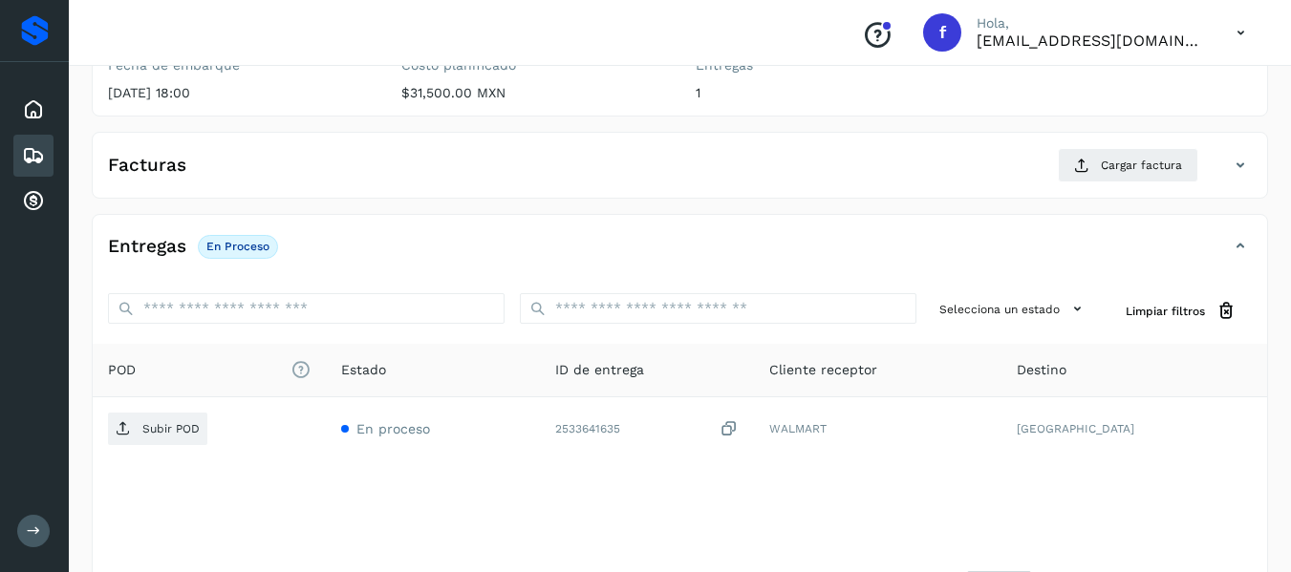
scroll to position [287, 0]
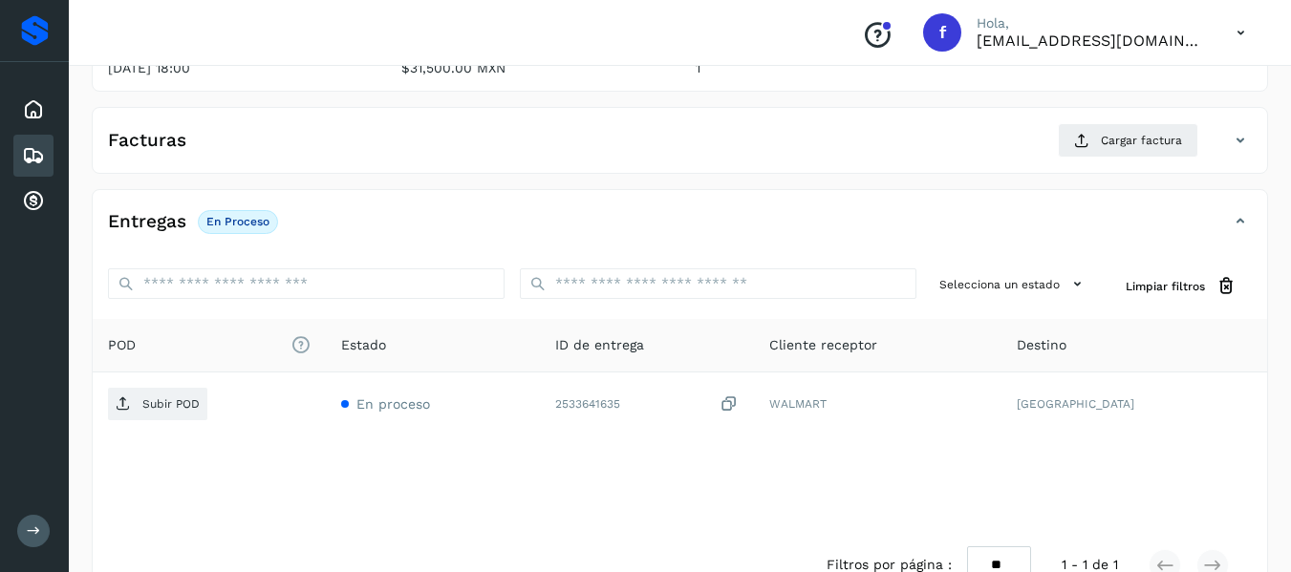
click at [949, 245] on div "Entregas En proceso" at bounding box center [680, 229] width 1174 height 48
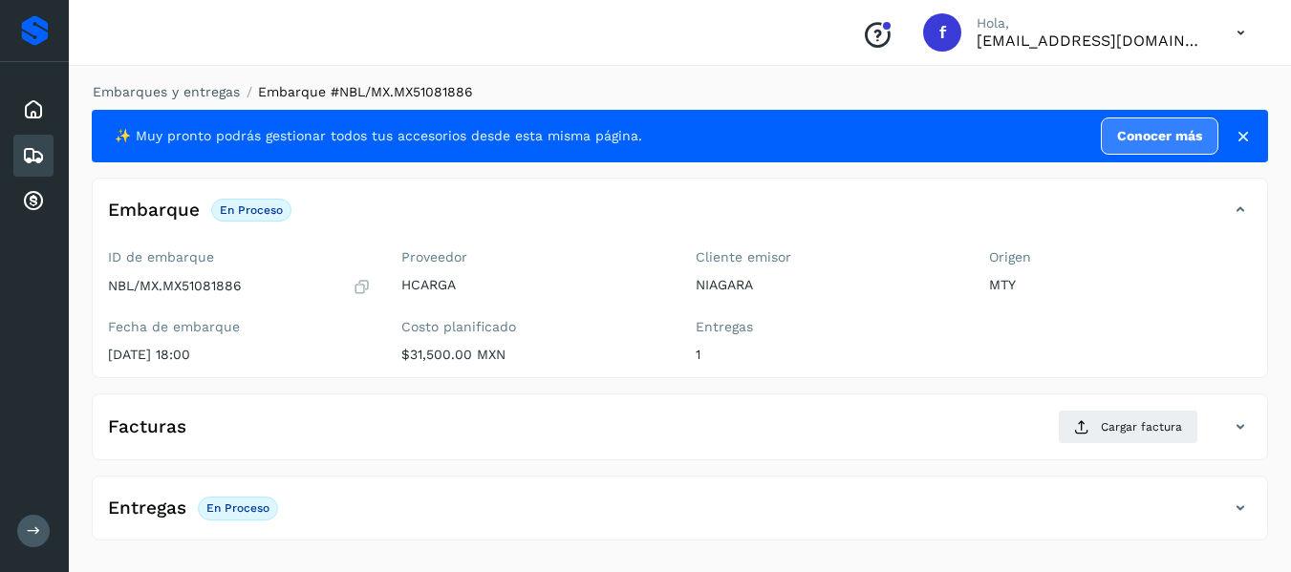
scroll to position [0, 0]
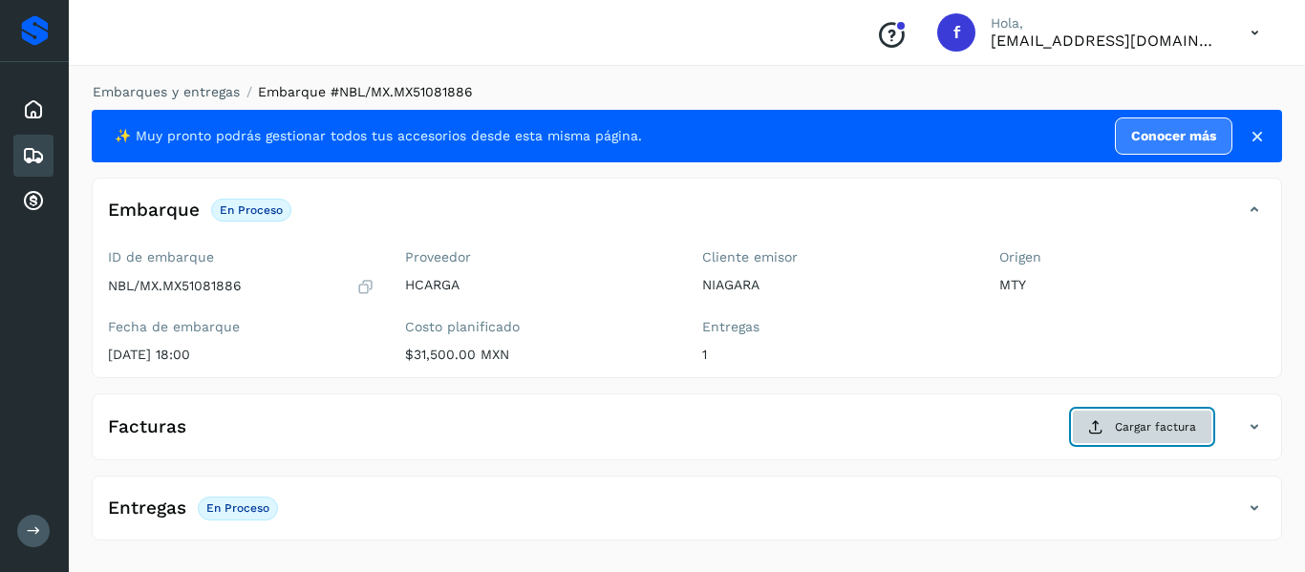
click at [1100, 421] on icon at bounding box center [1095, 426] width 15 height 15
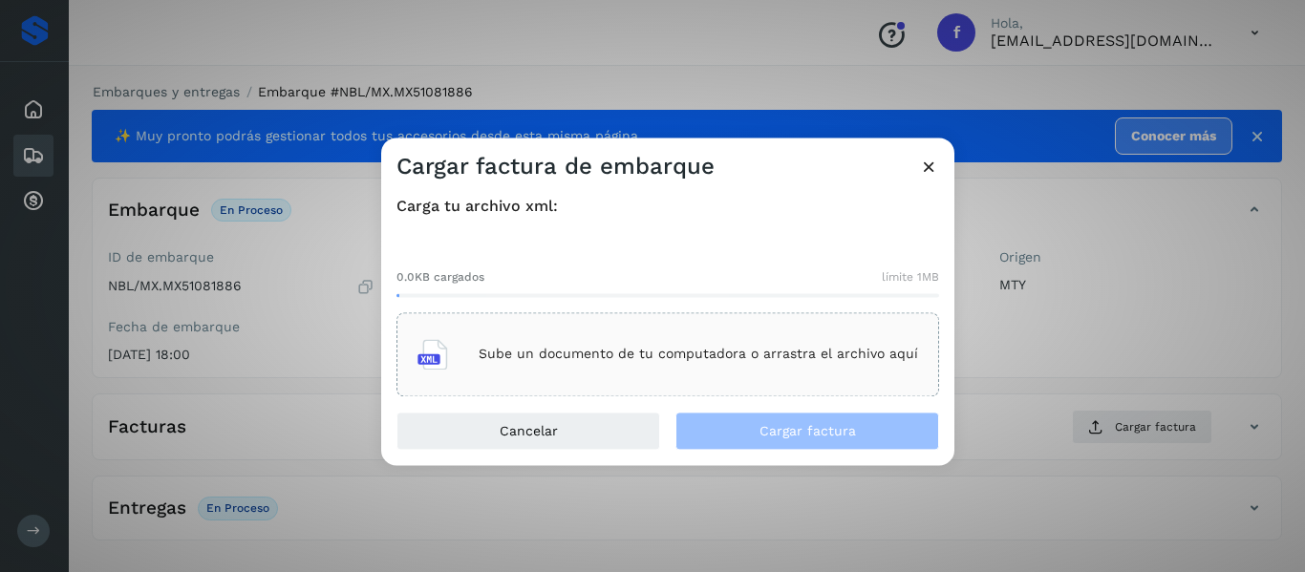
click at [443, 359] on icon at bounding box center [432, 354] width 31 height 31
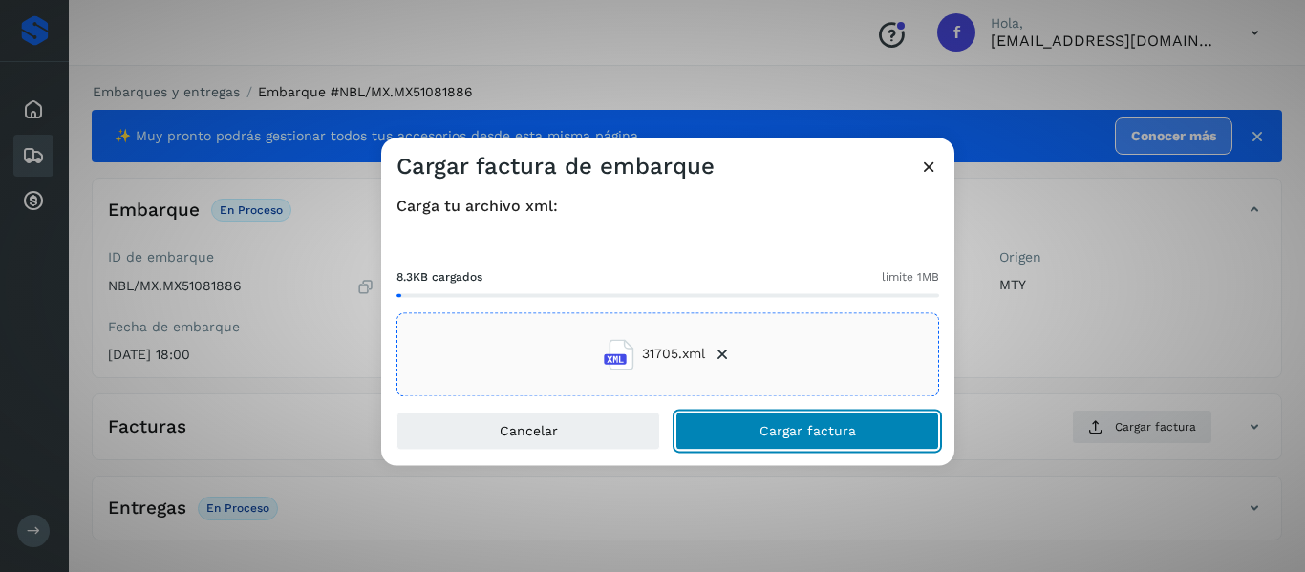
click at [711, 421] on button "Cargar factura" at bounding box center [807, 431] width 264 height 38
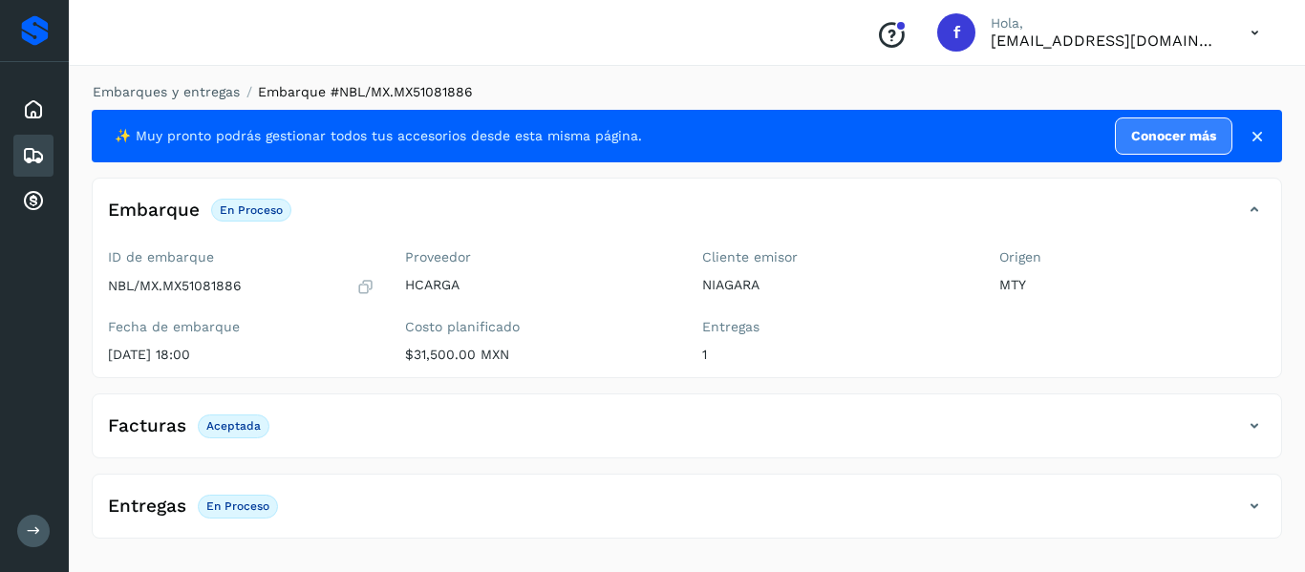
click at [650, 422] on div "Facturas Aceptada" at bounding box center [668, 426] width 1150 height 32
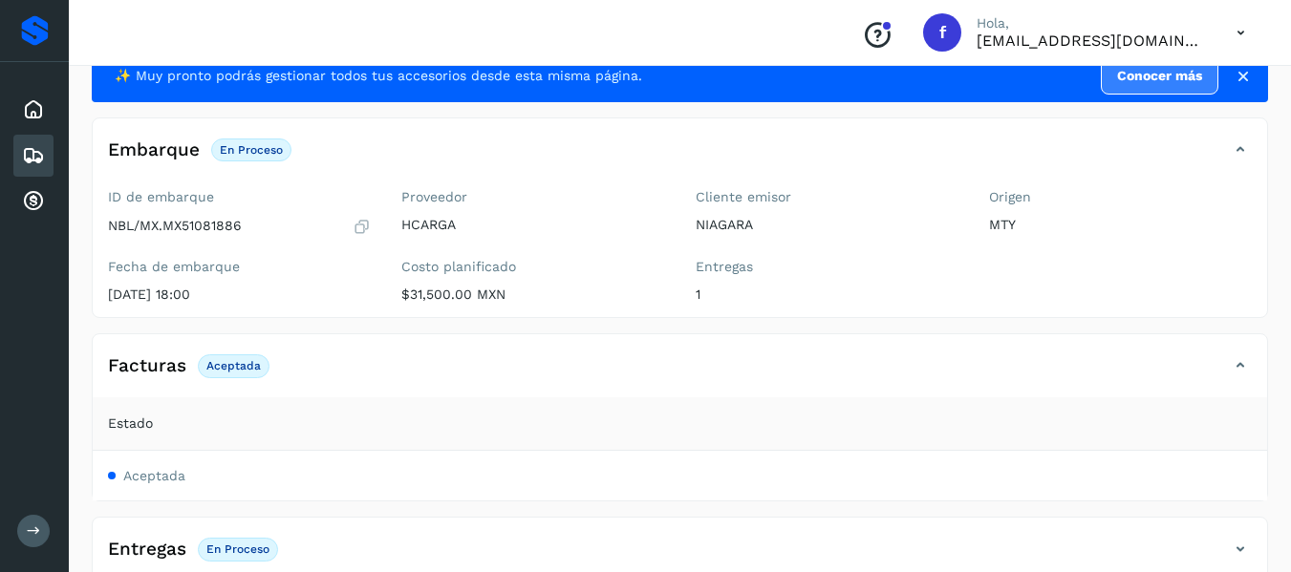
scroll to position [93, 0]
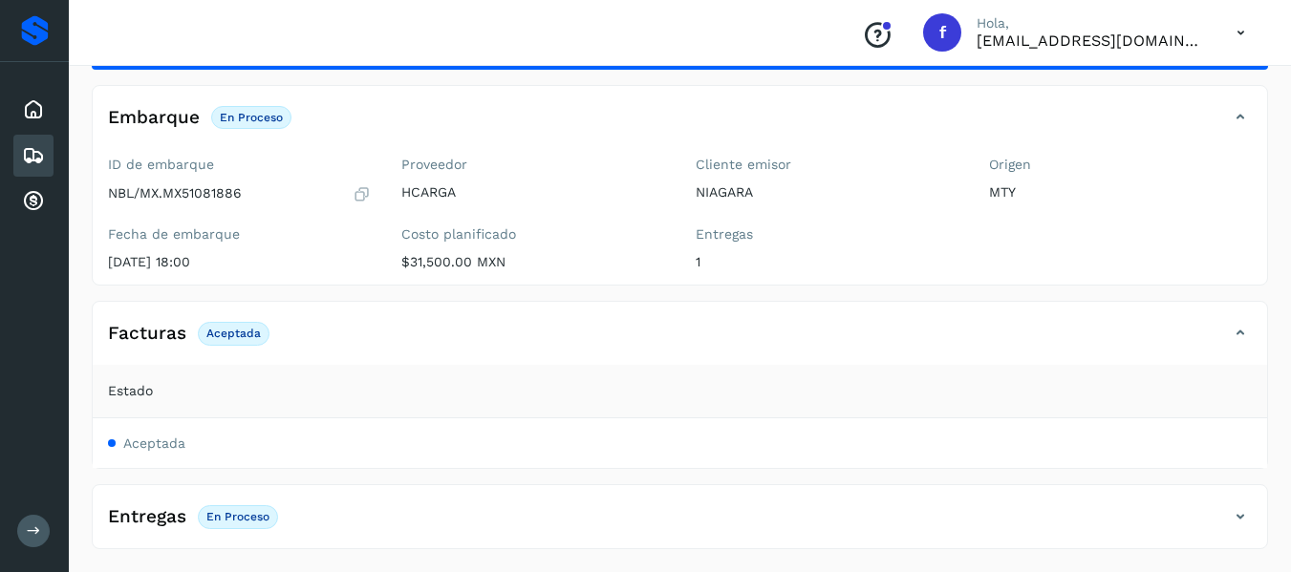
click at [548, 380] on th "Estado" at bounding box center [680, 391] width 1174 height 53
click at [575, 365] on th "Estado" at bounding box center [680, 391] width 1174 height 53
click at [593, 350] on div "Facturas Aceptada" at bounding box center [661, 333] width 1136 height 32
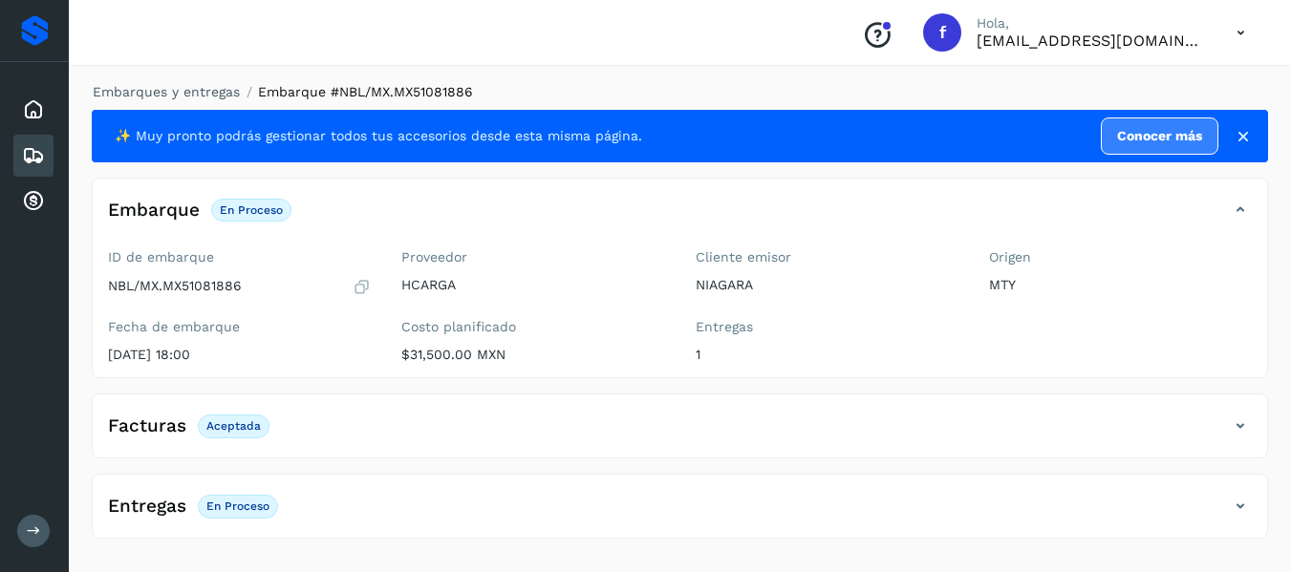
scroll to position [0, 0]
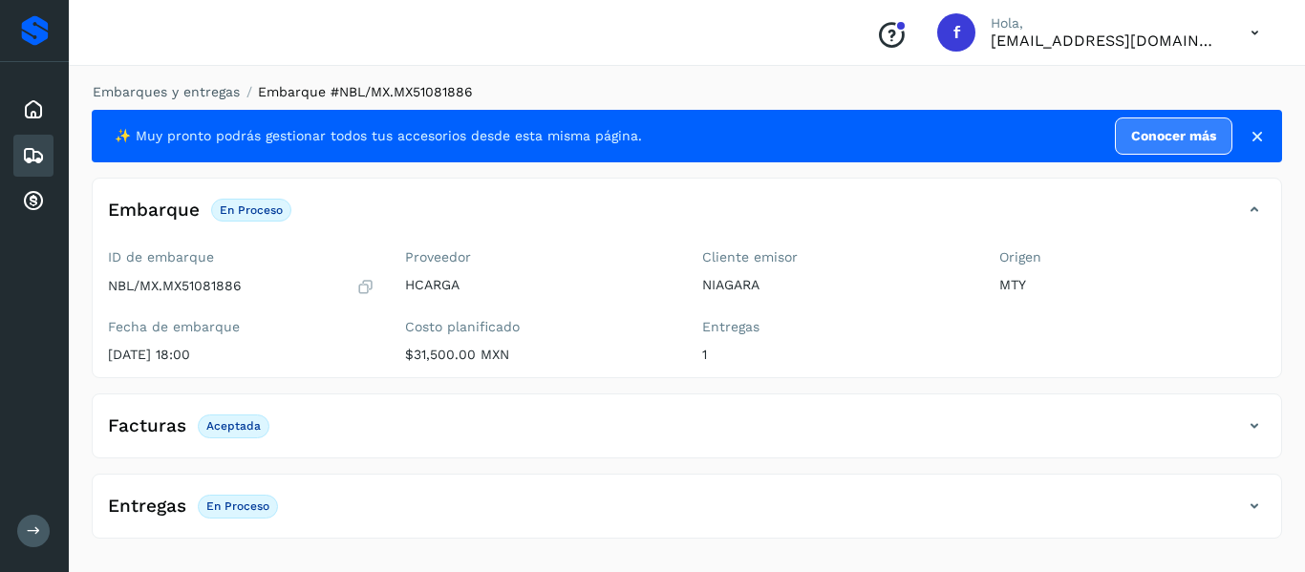
drag, startPoint x: 619, startPoint y: 247, endPoint x: 870, endPoint y: 271, distance: 252.4
click at [560, 309] on div "Proveedor HCARGA Costo planificado $31,500.00 MXN" at bounding box center [538, 310] width 297 height 136
click at [53, 139] on div "Inicio Embarques Cuentas por cobrar" at bounding box center [34, 155] width 69 height 187
drag, startPoint x: 183, startPoint y: 284, endPoint x: 250, endPoint y: 288, distance: 67.0
click at [250, 288] on div "NBL/MX.MX51081886" at bounding box center [241, 286] width 267 height 19
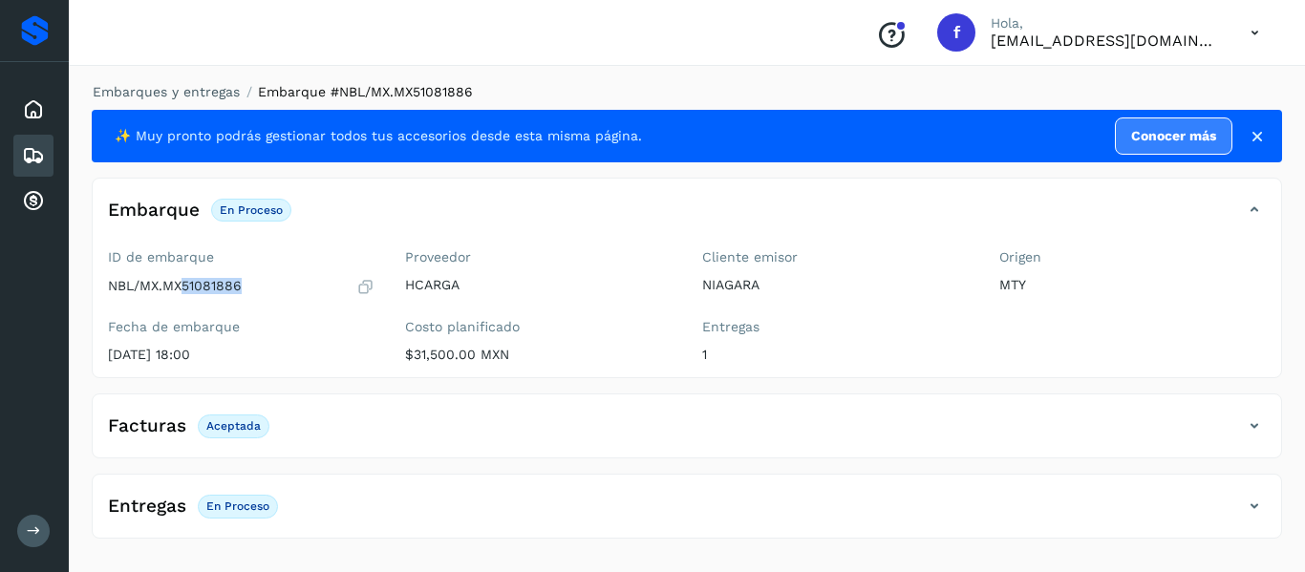
copy p "51081886"
click at [21, 148] on div "Embarques" at bounding box center [33, 156] width 40 height 42
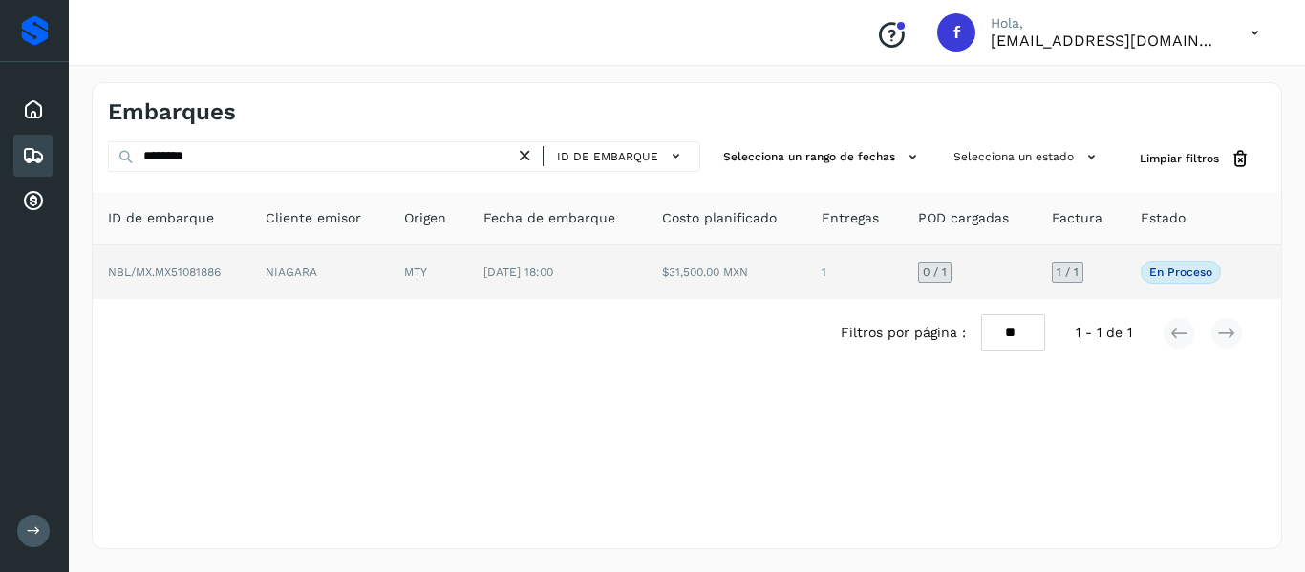
click at [354, 280] on td "NIAGARA" at bounding box center [319, 272] width 139 height 53
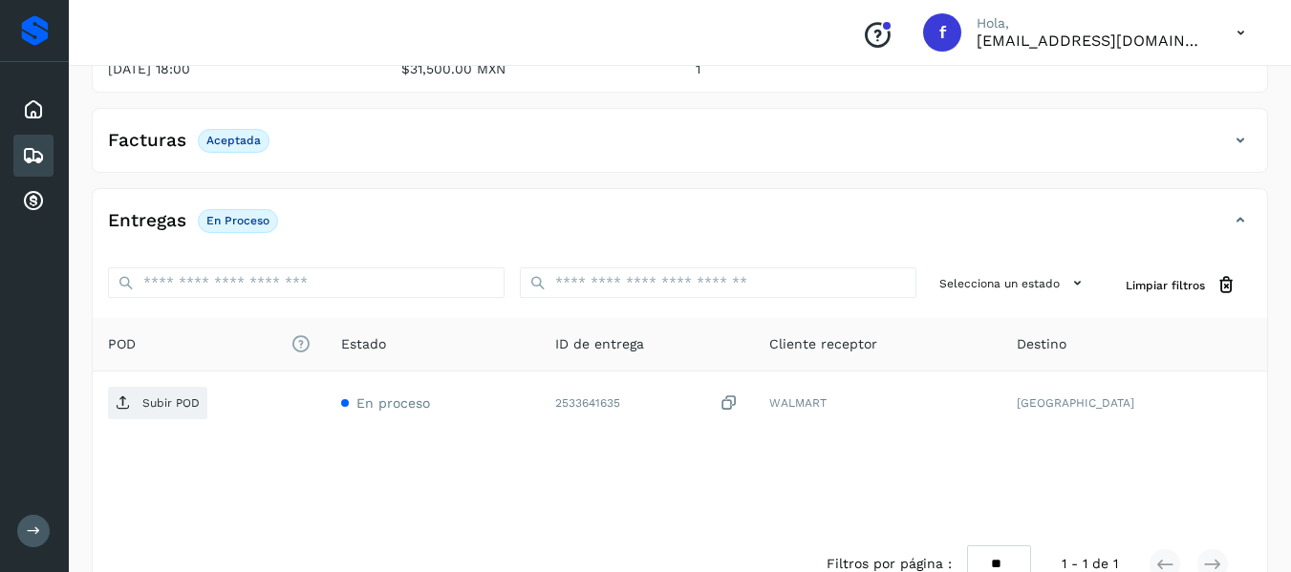
scroll to position [287, 0]
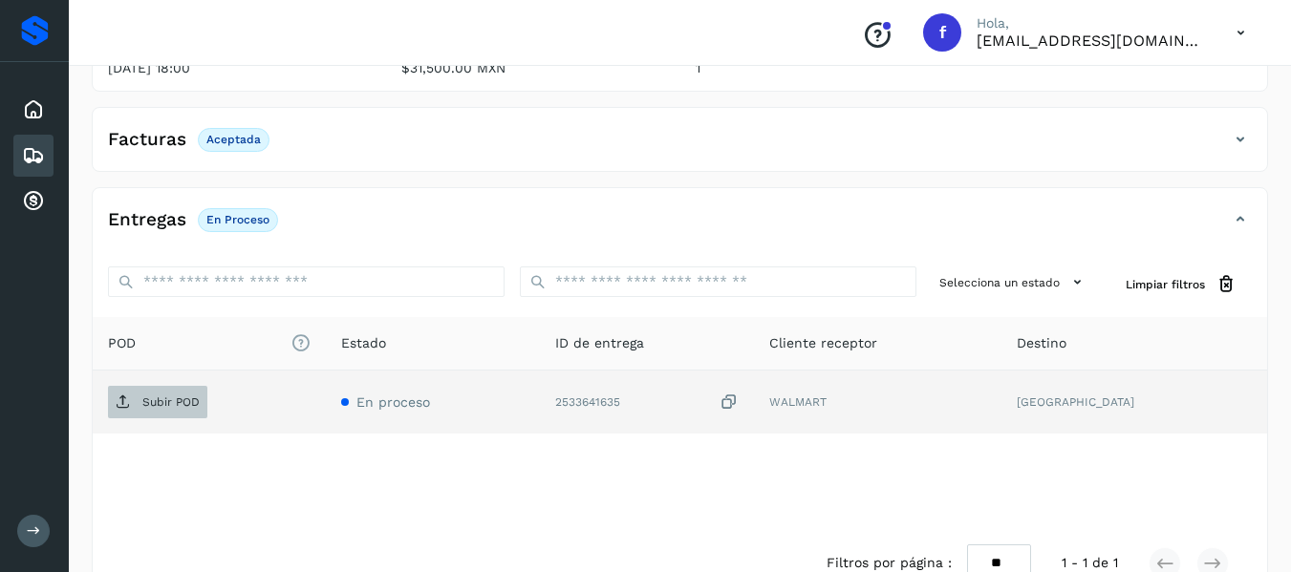
click at [166, 413] on span "Subir POD" at bounding box center [157, 402] width 99 height 31
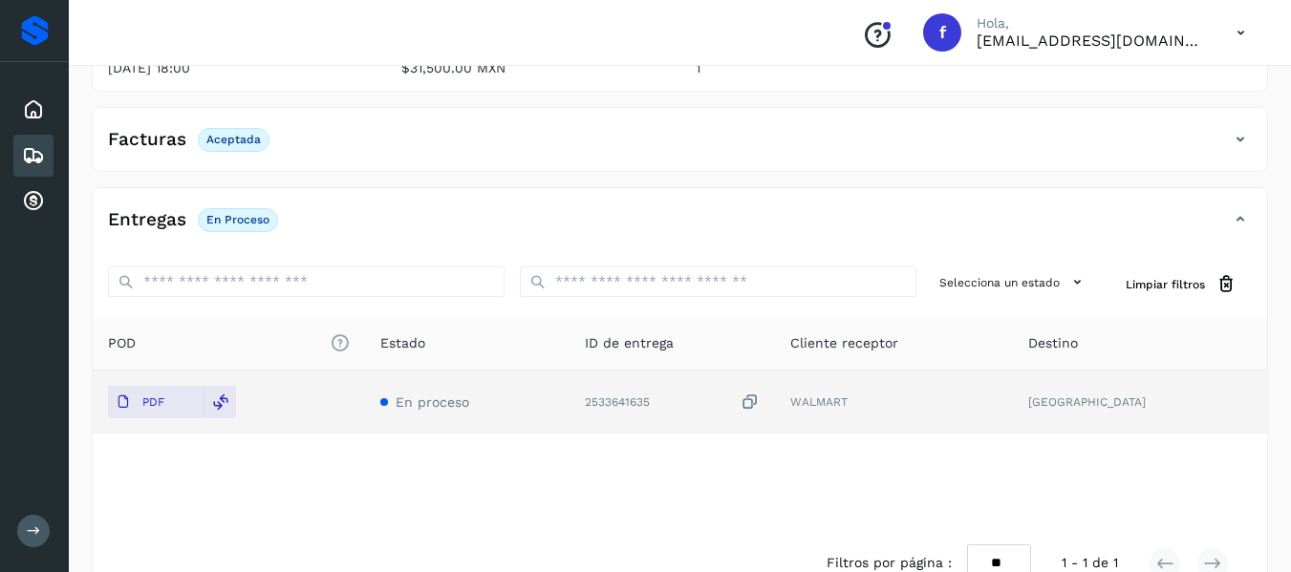
click at [43, 154] on icon at bounding box center [33, 155] width 23 height 23
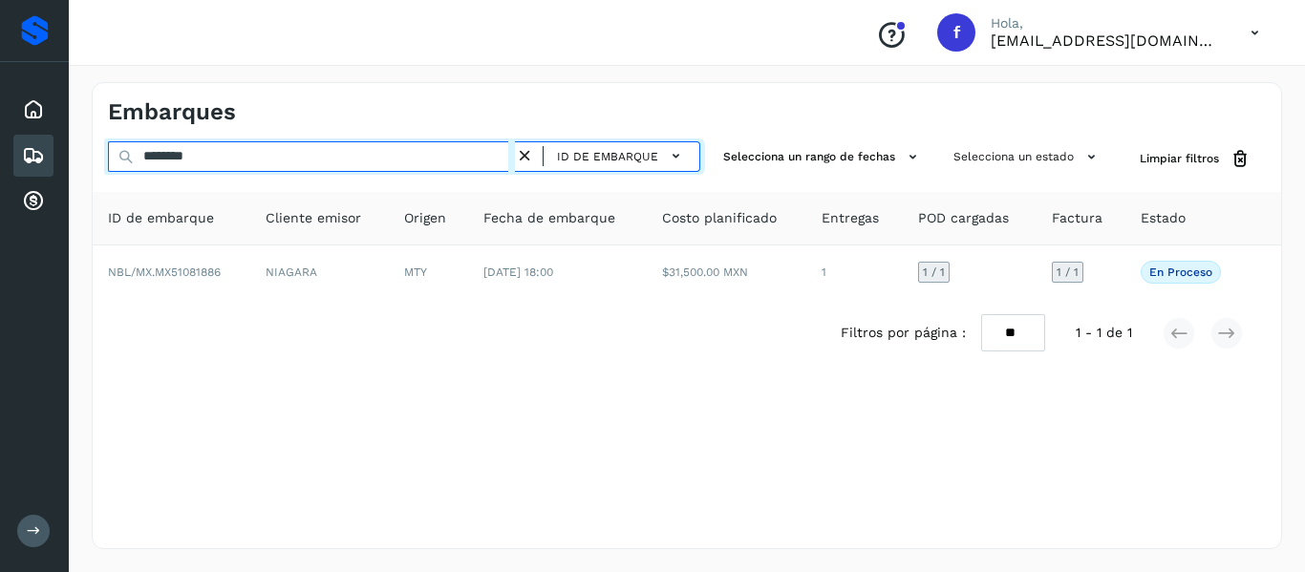
click at [228, 161] on input "********" at bounding box center [311, 156] width 407 height 31
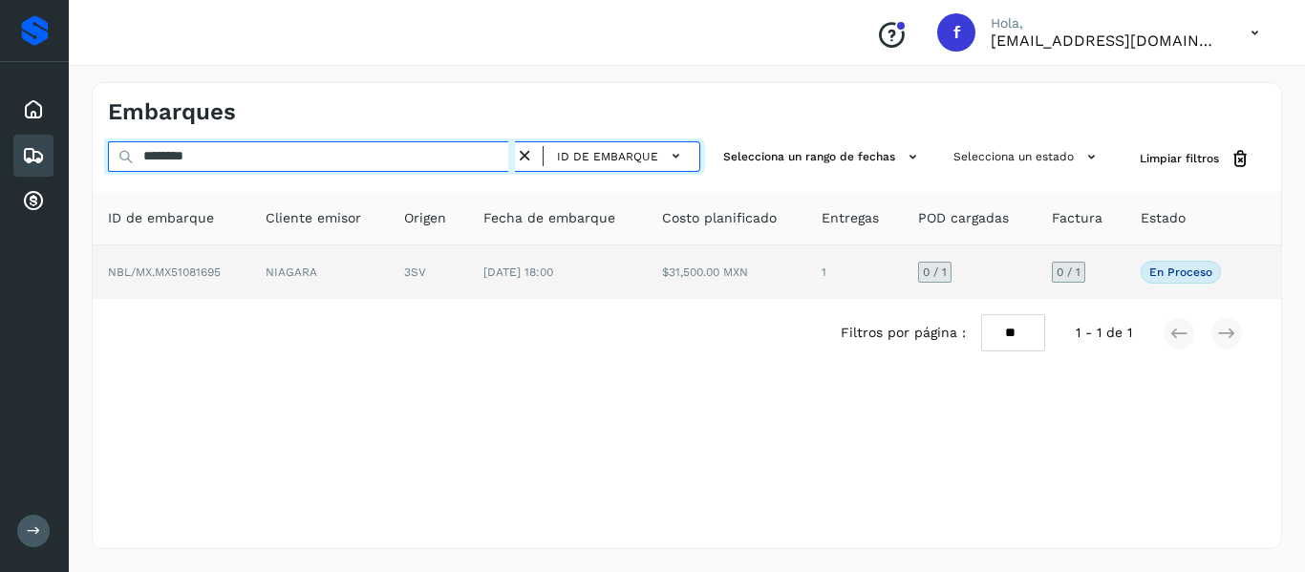
type input "********"
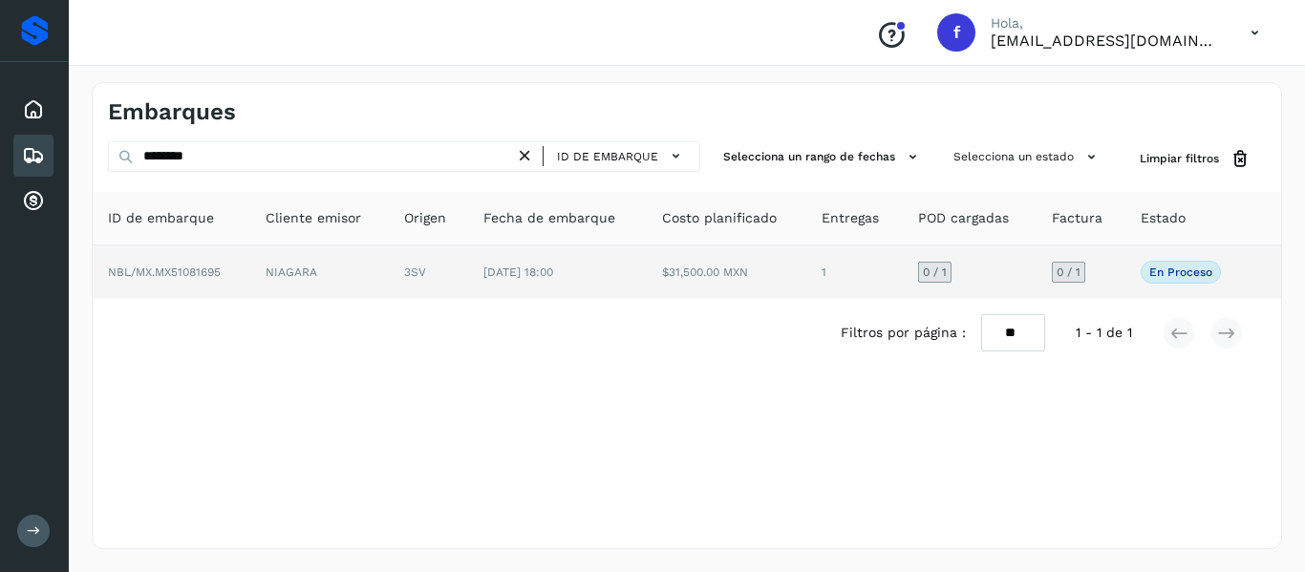
click at [247, 275] on td "NBL/MX.MX51081695" at bounding box center [172, 272] width 158 height 53
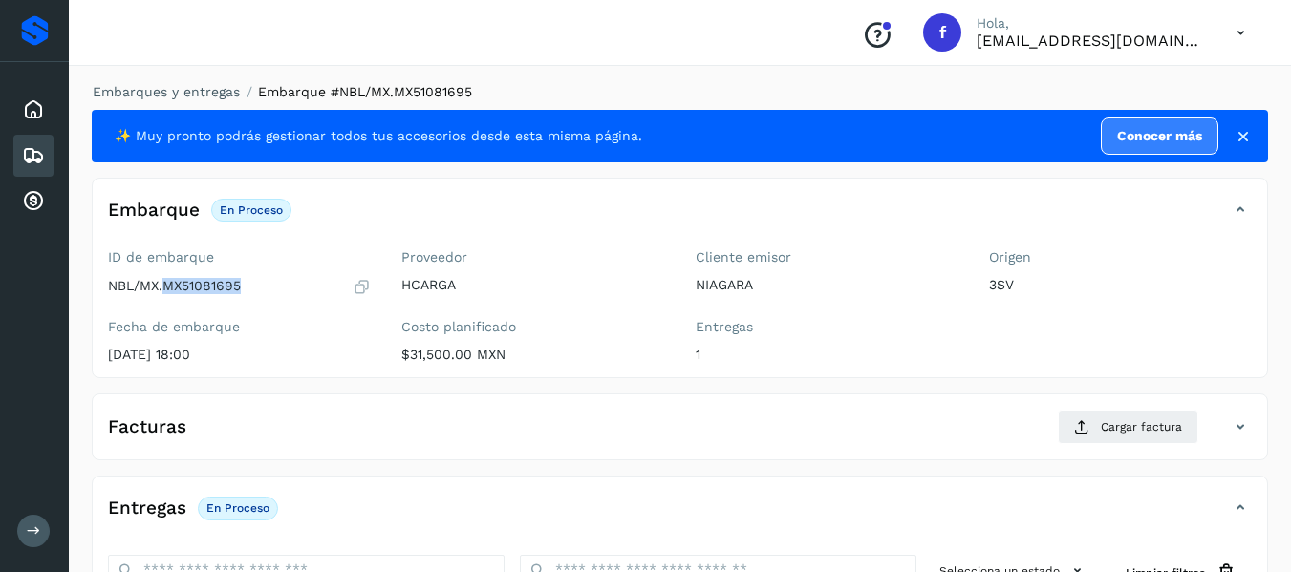
drag, startPoint x: 162, startPoint y: 288, endPoint x: 246, endPoint y: 286, distance: 83.1
click at [246, 286] on div "NBL/MX.MX51081695" at bounding box center [239, 286] width 263 height 19
copy p "MX51081695"
click at [358, 368] on div "ID de embarque NBL/MX.MX51081695 Fecha de embarque [DATE] 18:00" at bounding box center [239, 310] width 293 height 136
click at [1166, 42] on p "[EMAIL_ADDRESS][DOMAIN_NAME]" at bounding box center [1090, 41] width 229 height 18
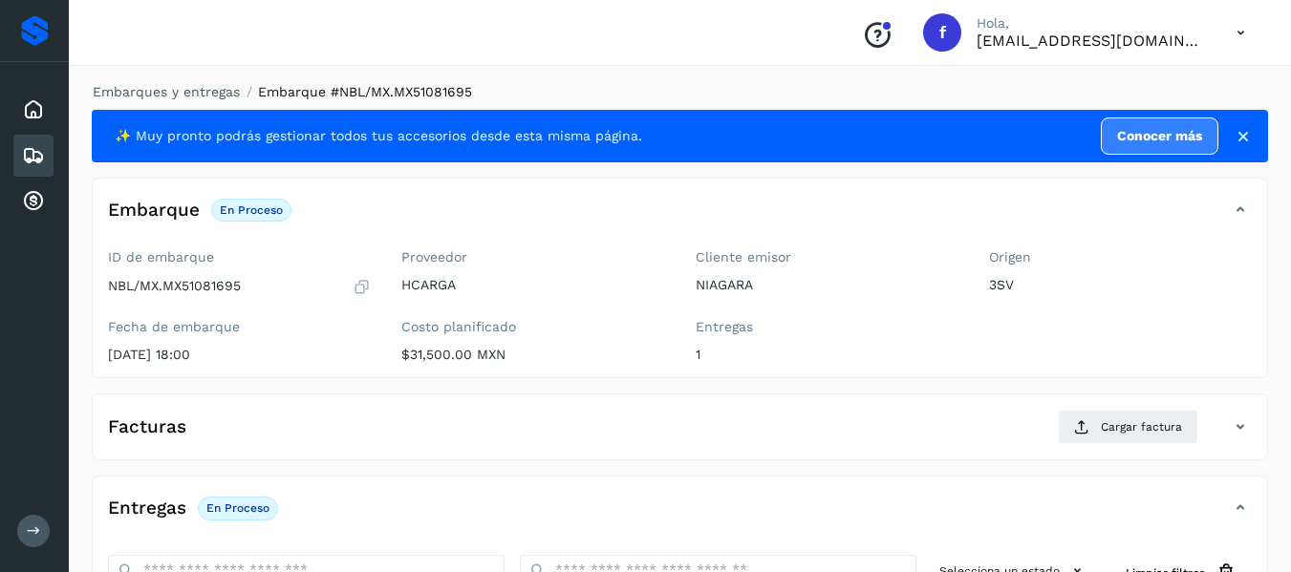
click at [1248, 34] on icon at bounding box center [1240, 32] width 39 height 39
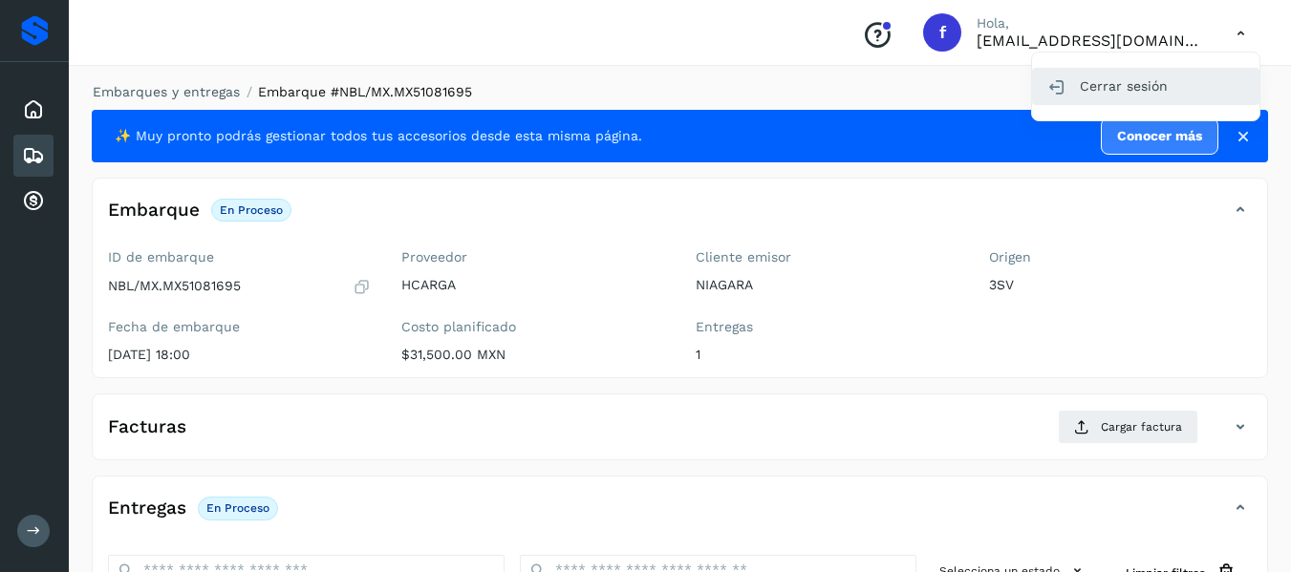
click at [1122, 91] on div "Cerrar sesión" at bounding box center [1145, 86] width 227 height 36
